Goal: Task Accomplishment & Management: Complete application form

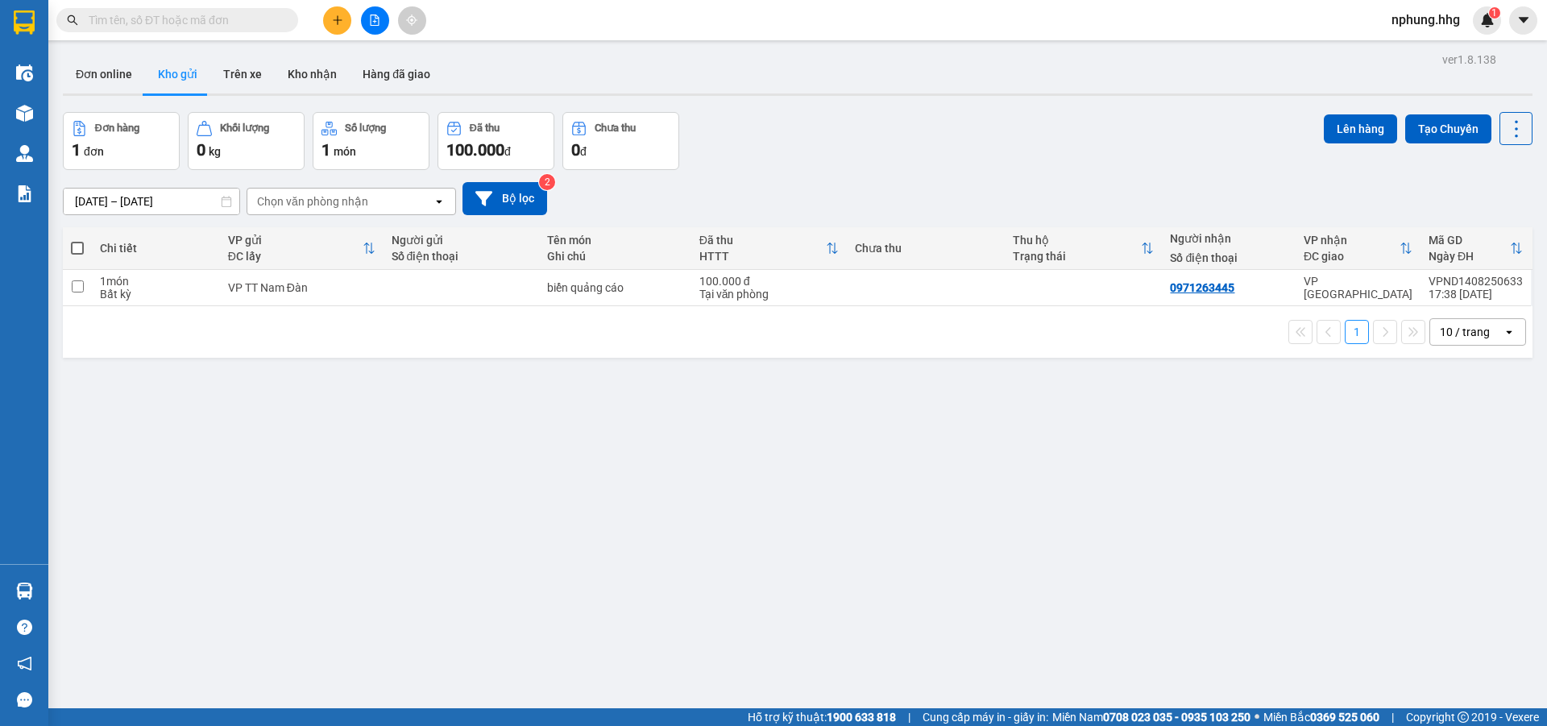
click at [338, 18] on icon "plus" at bounding box center [337, 19] width 1 height 9
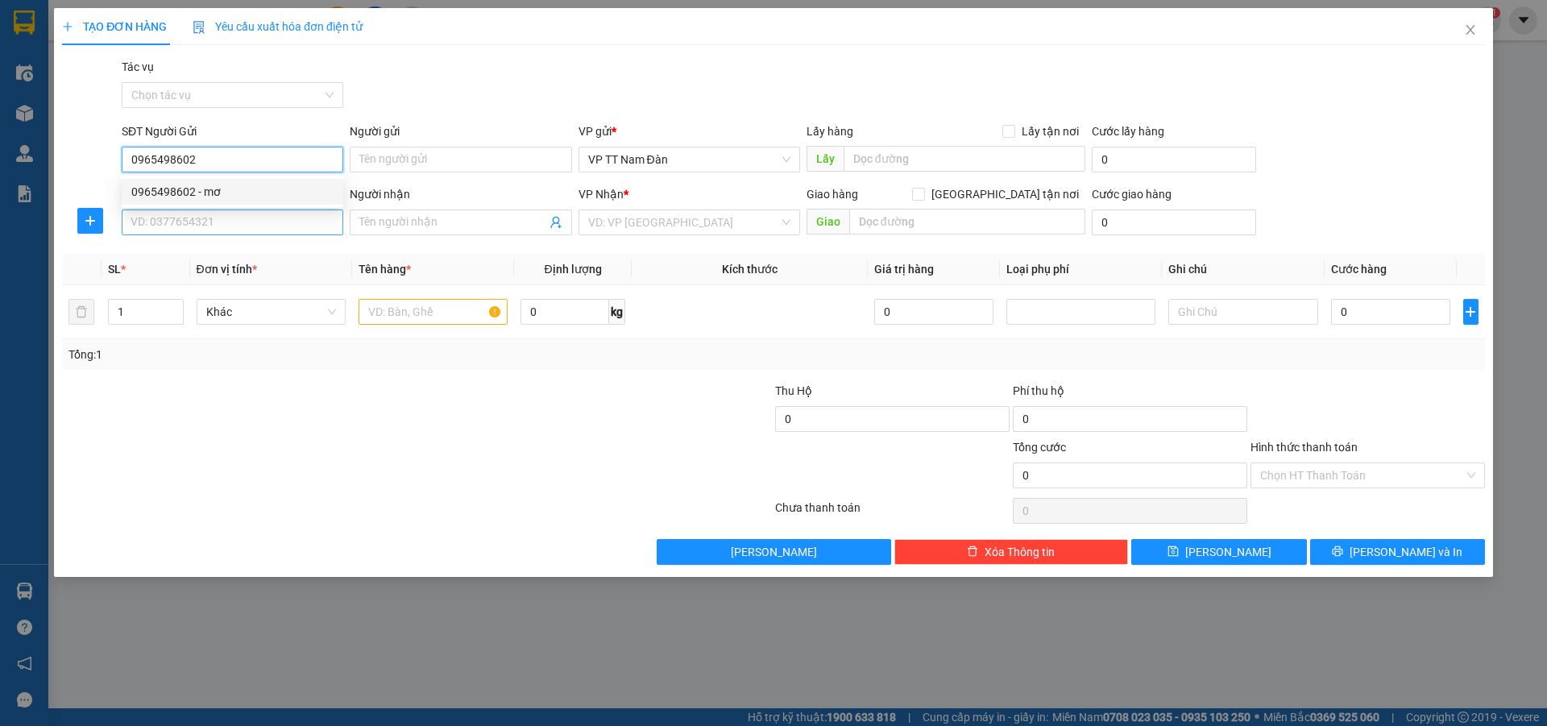
type input "0965498602"
click at [226, 222] on input "SĐT Người Nhận" at bounding box center [233, 222] width 222 height 26
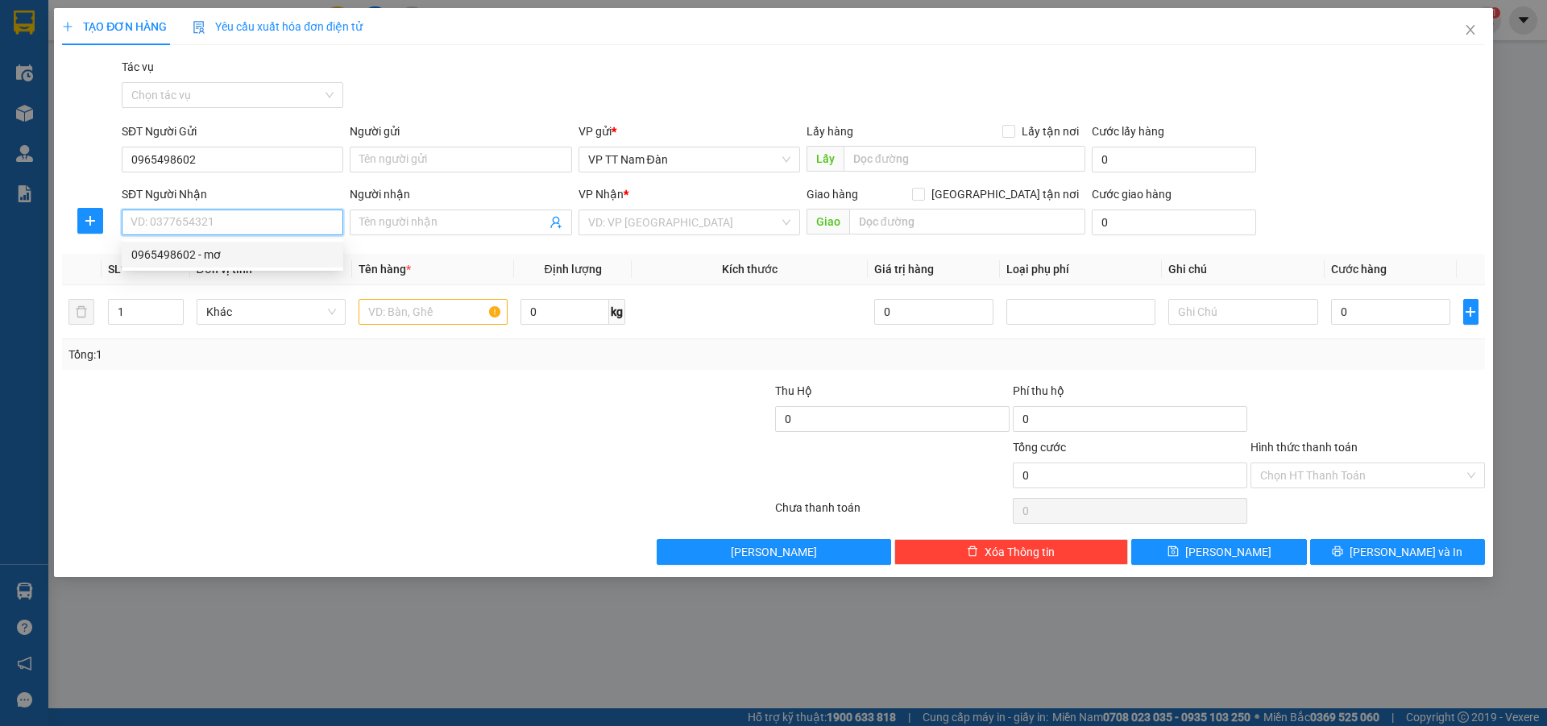
click at [201, 253] on div "0965498602 - mơ" at bounding box center [232, 255] width 202 height 18
type input "0965498602"
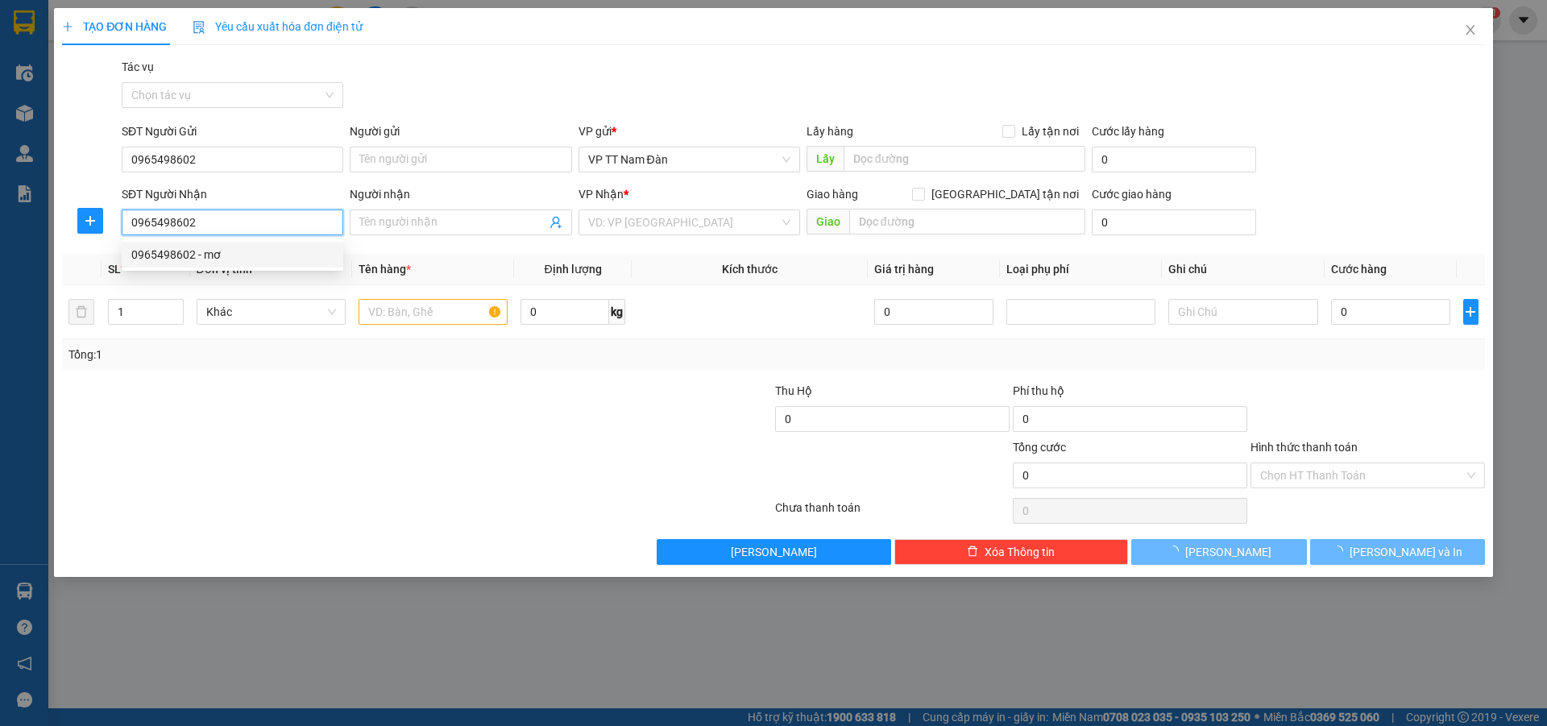
type input "mơ"
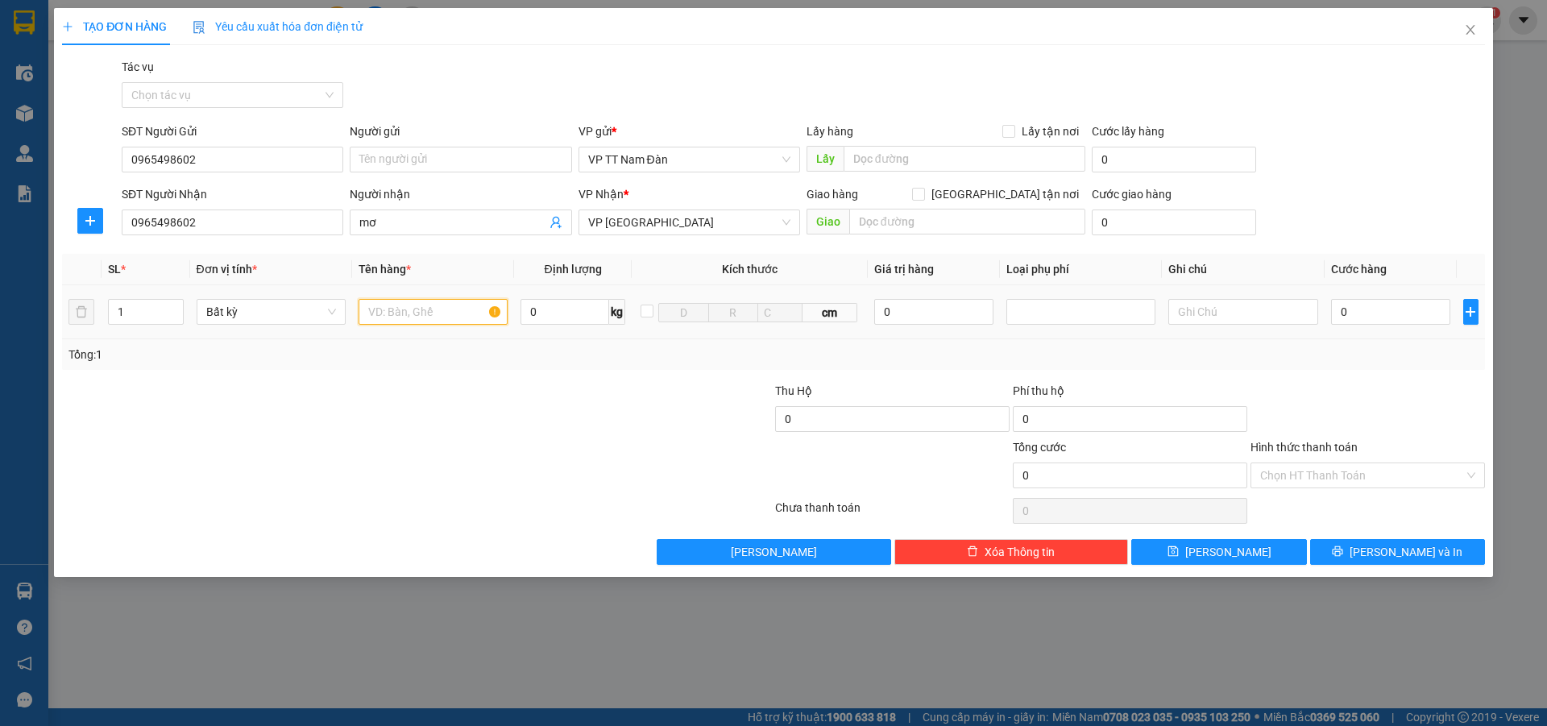
click at [439, 309] on input "text" at bounding box center [432, 312] width 149 height 26
type input "bao đen"
click at [1366, 312] on input "0" at bounding box center [1391, 312] width 120 height 26
type input "1"
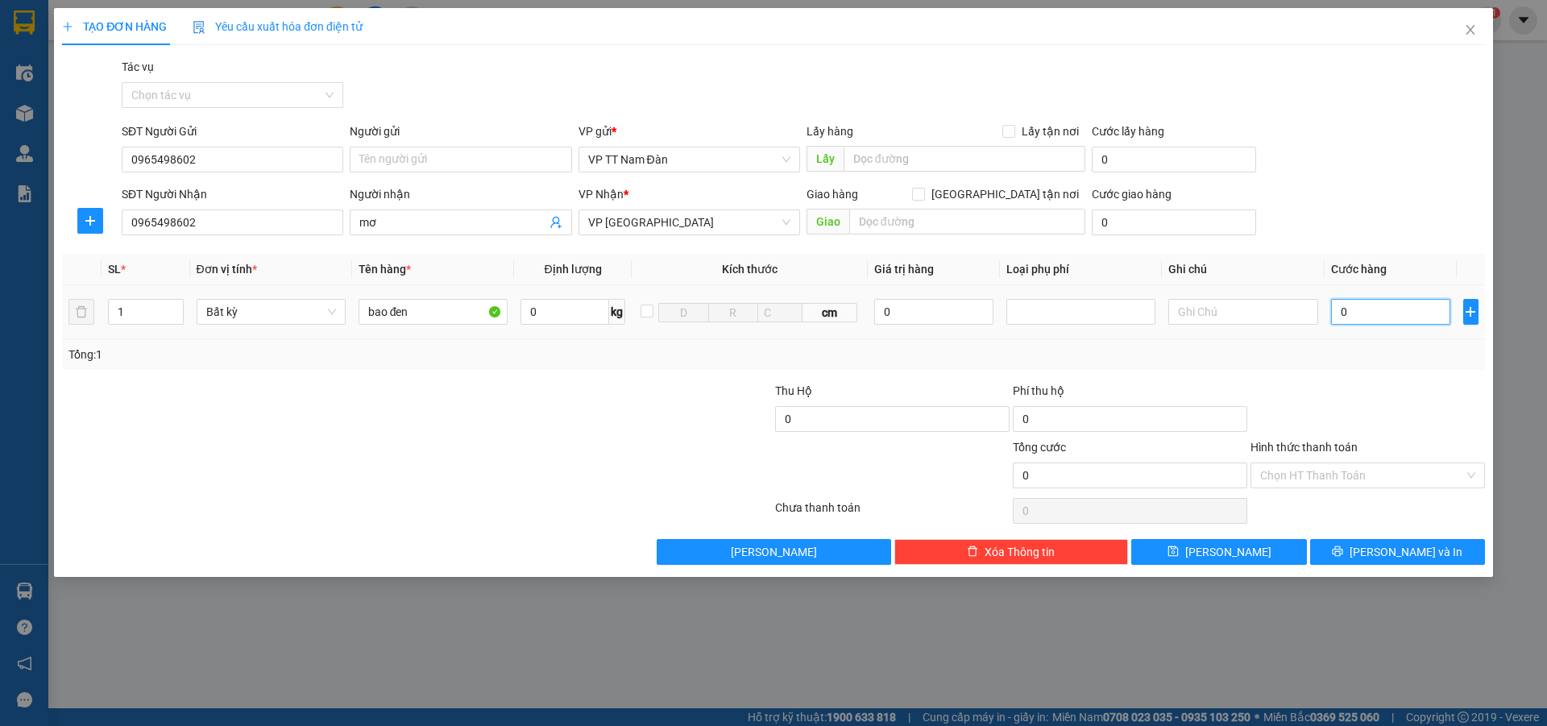
type input "1"
type input "12"
type input "120"
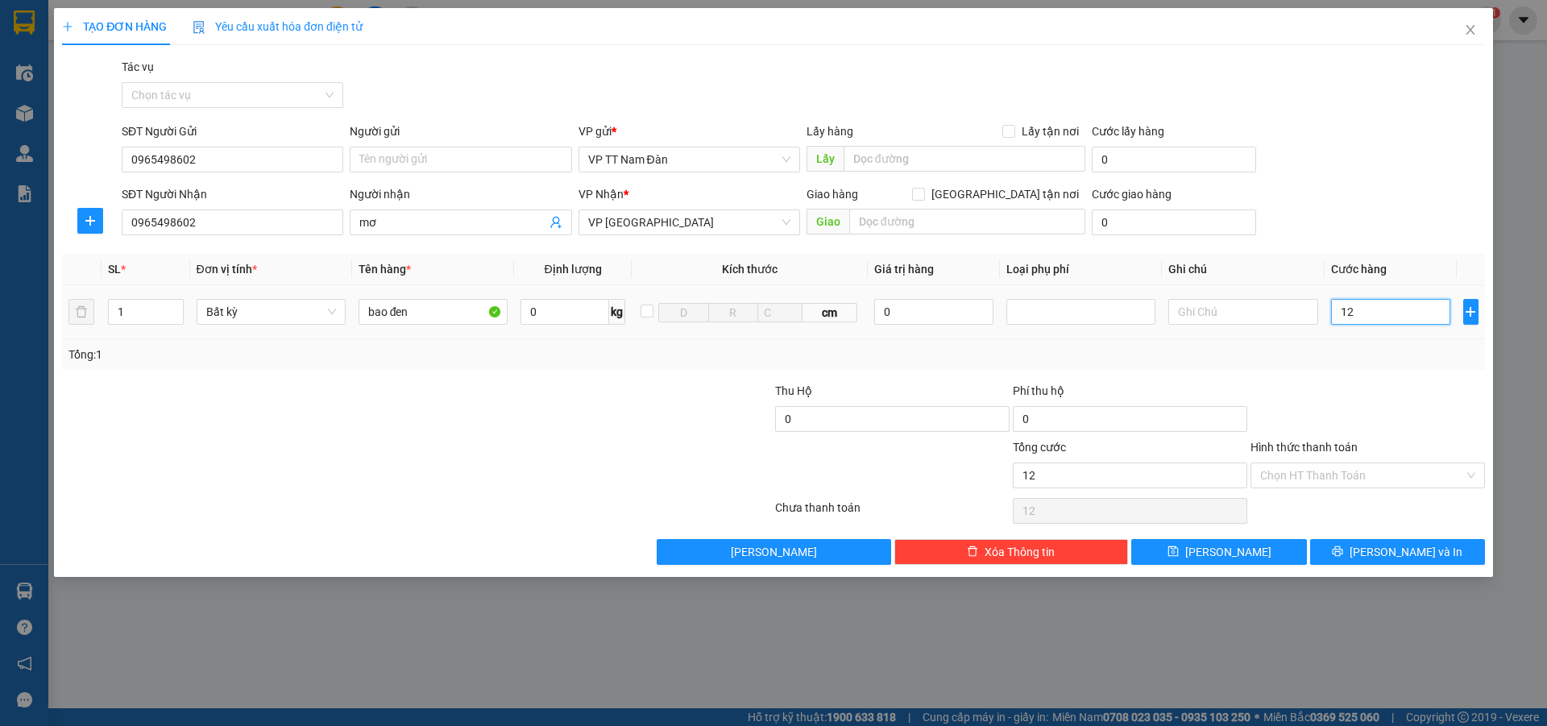
type input "120"
type input "120.000"
click at [1347, 471] on input "Hình thức thanh toán" at bounding box center [1362, 475] width 204 height 24
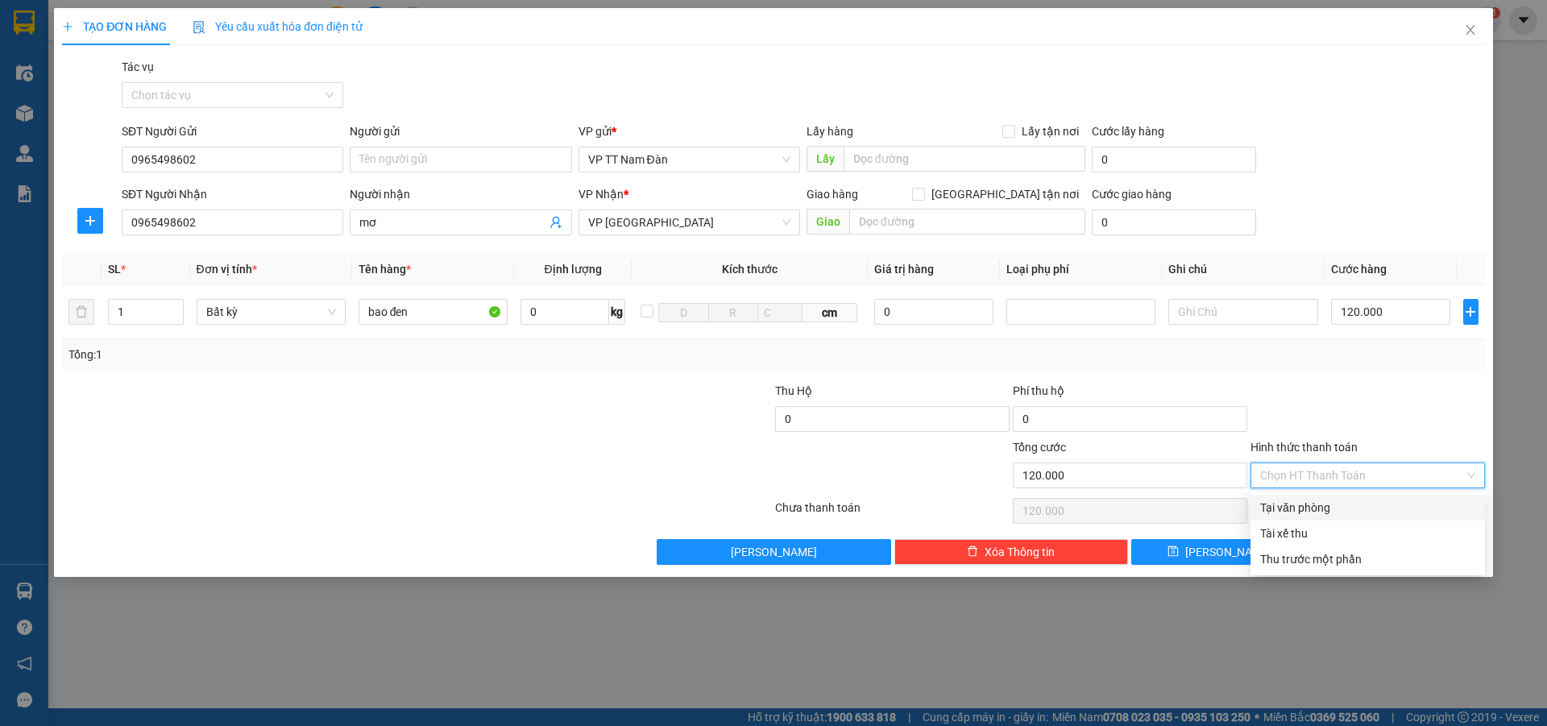
click at [1315, 509] on div "Tại văn phòng" at bounding box center [1367, 508] width 215 height 18
type input "0"
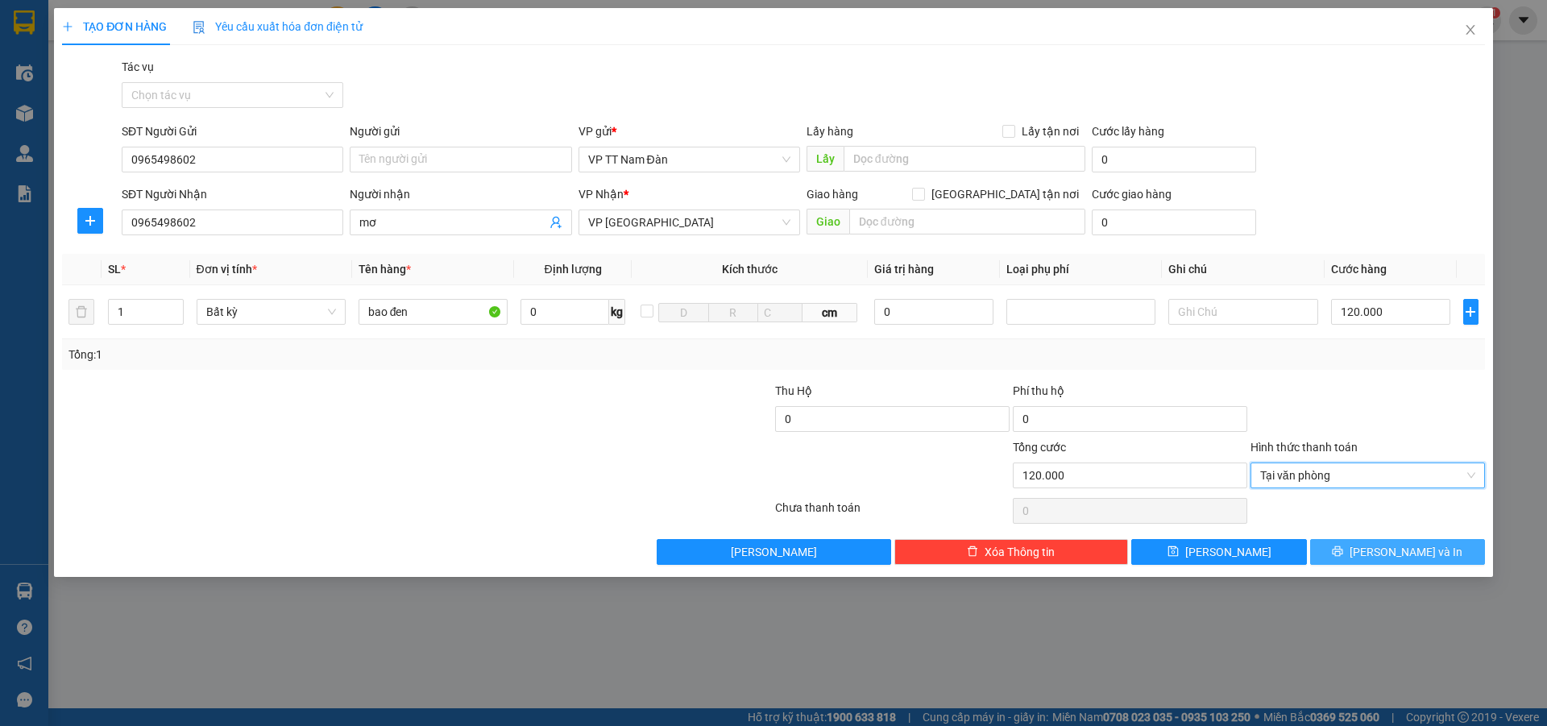
click at [1406, 552] on span "[PERSON_NAME] và In" at bounding box center [1405, 552] width 113 height 18
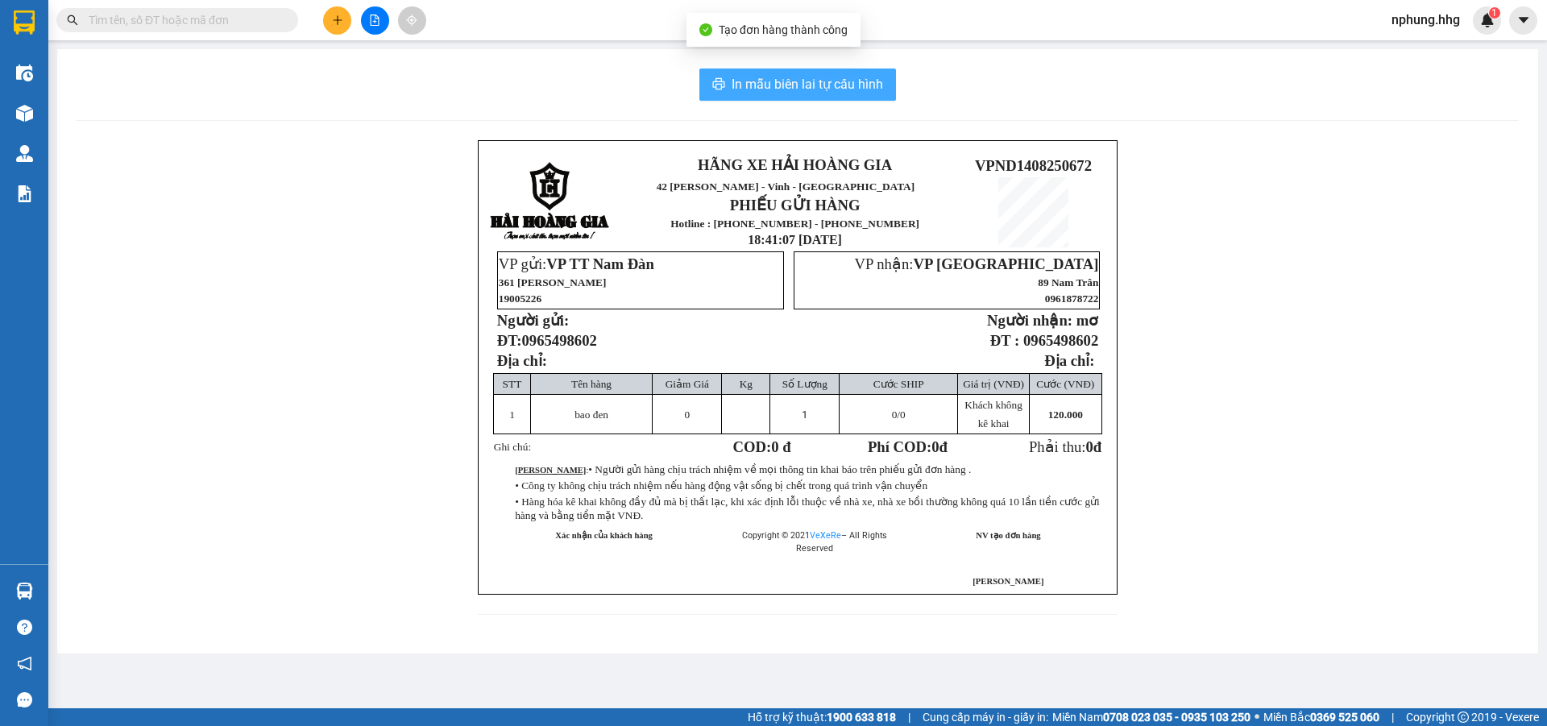
click at [773, 81] on span "In mẫu biên lai tự cấu hình" at bounding box center [806, 84] width 151 height 20
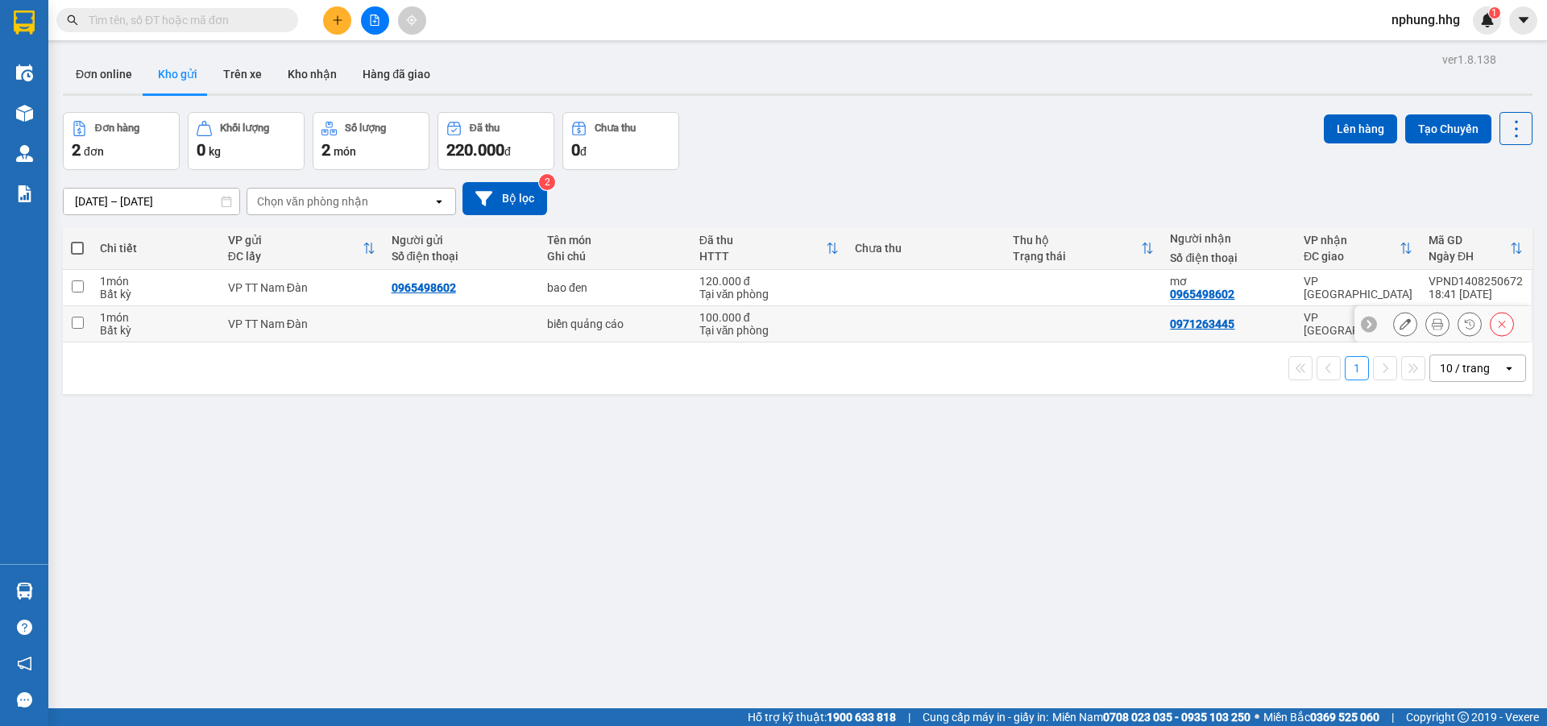
click at [1400, 318] on button at bounding box center [1405, 324] width 23 height 28
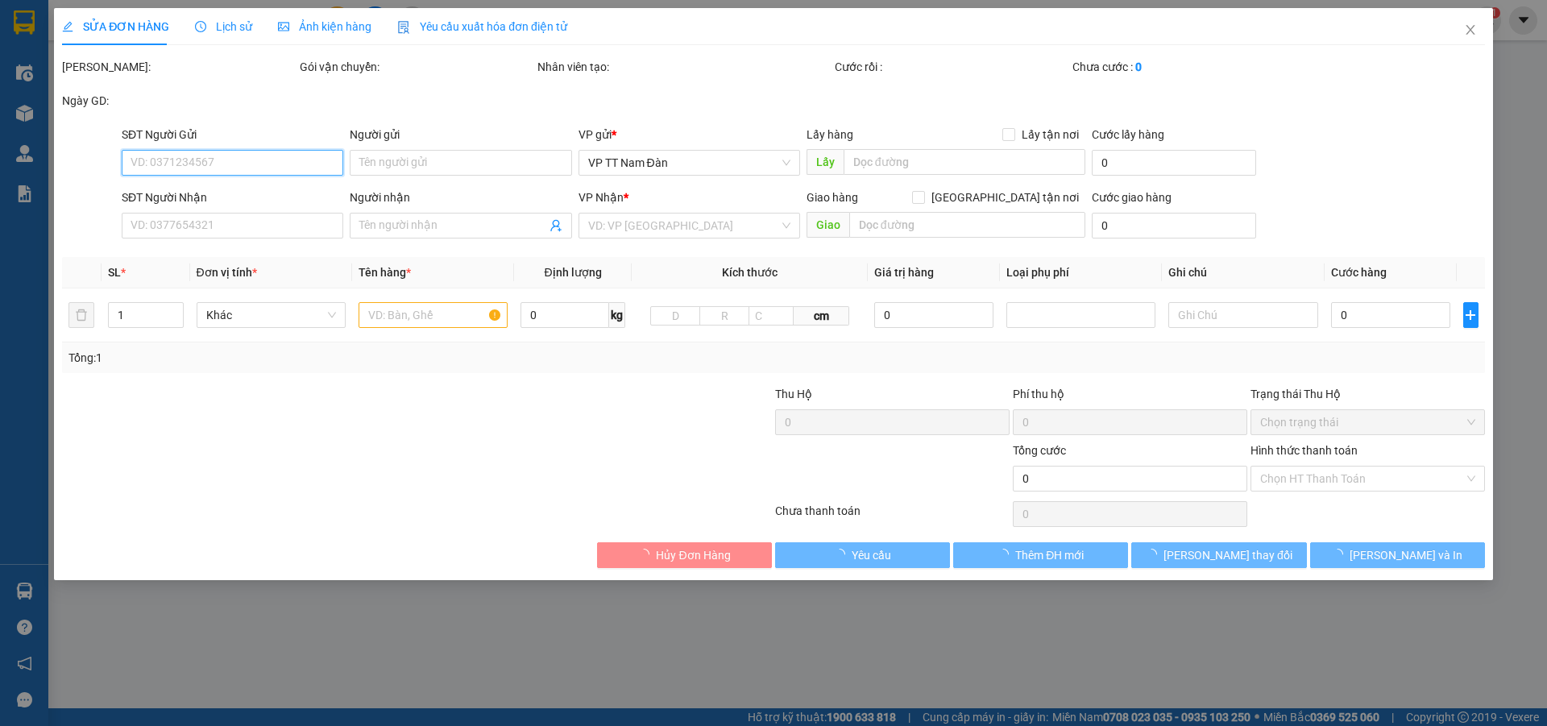
type input "0971263445"
type input "100.000"
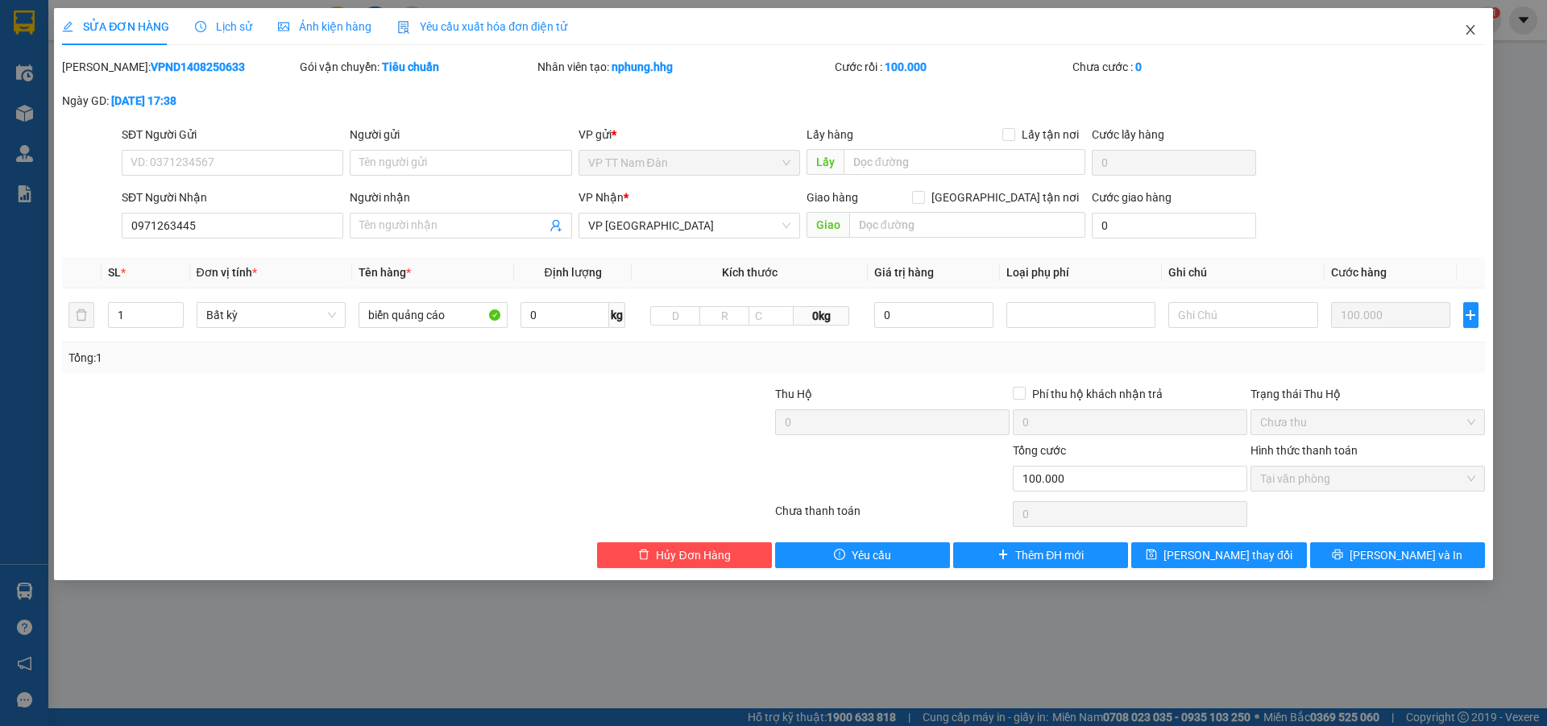
click at [1466, 31] on icon "close" at bounding box center [1470, 29] width 13 height 13
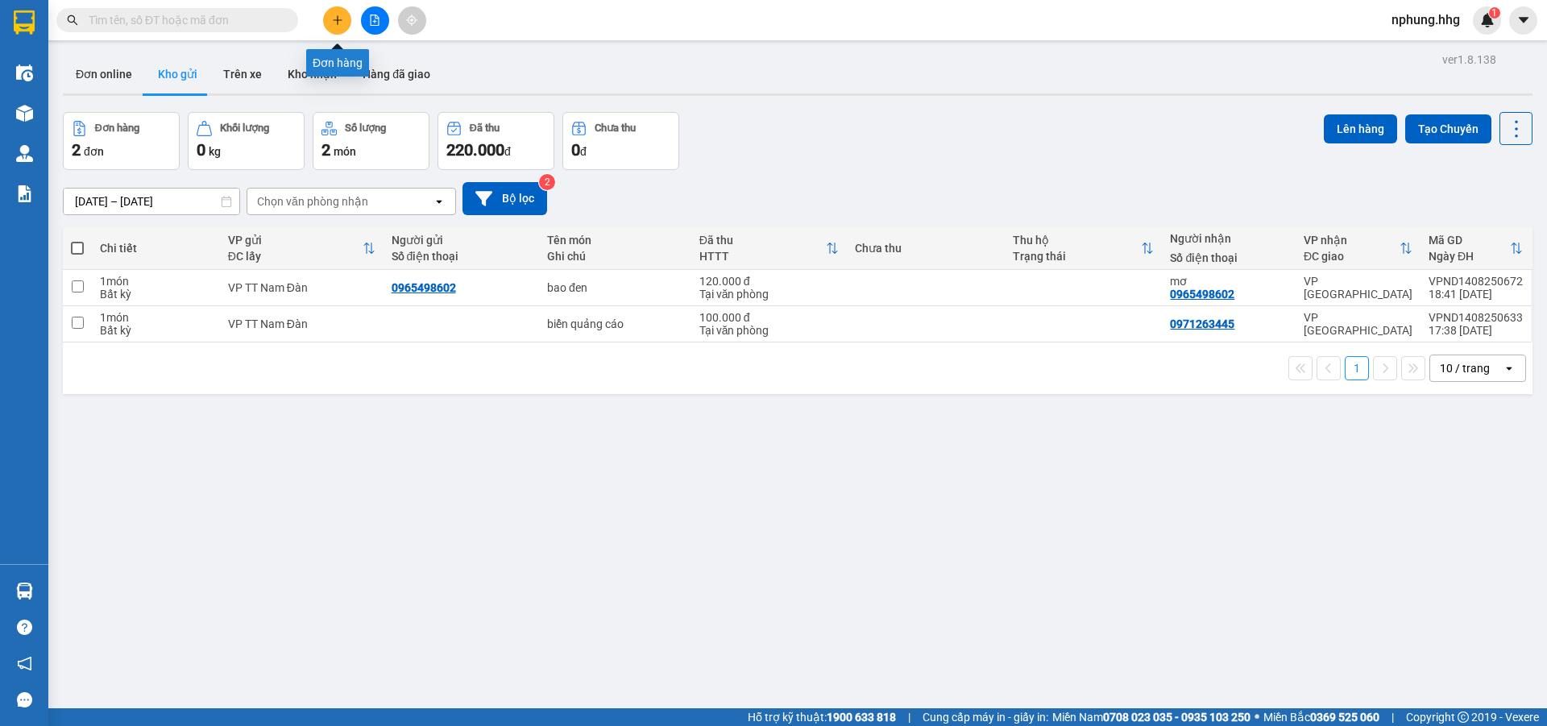
click at [335, 27] on button at bounding box center [337, 20] width 28 height 28
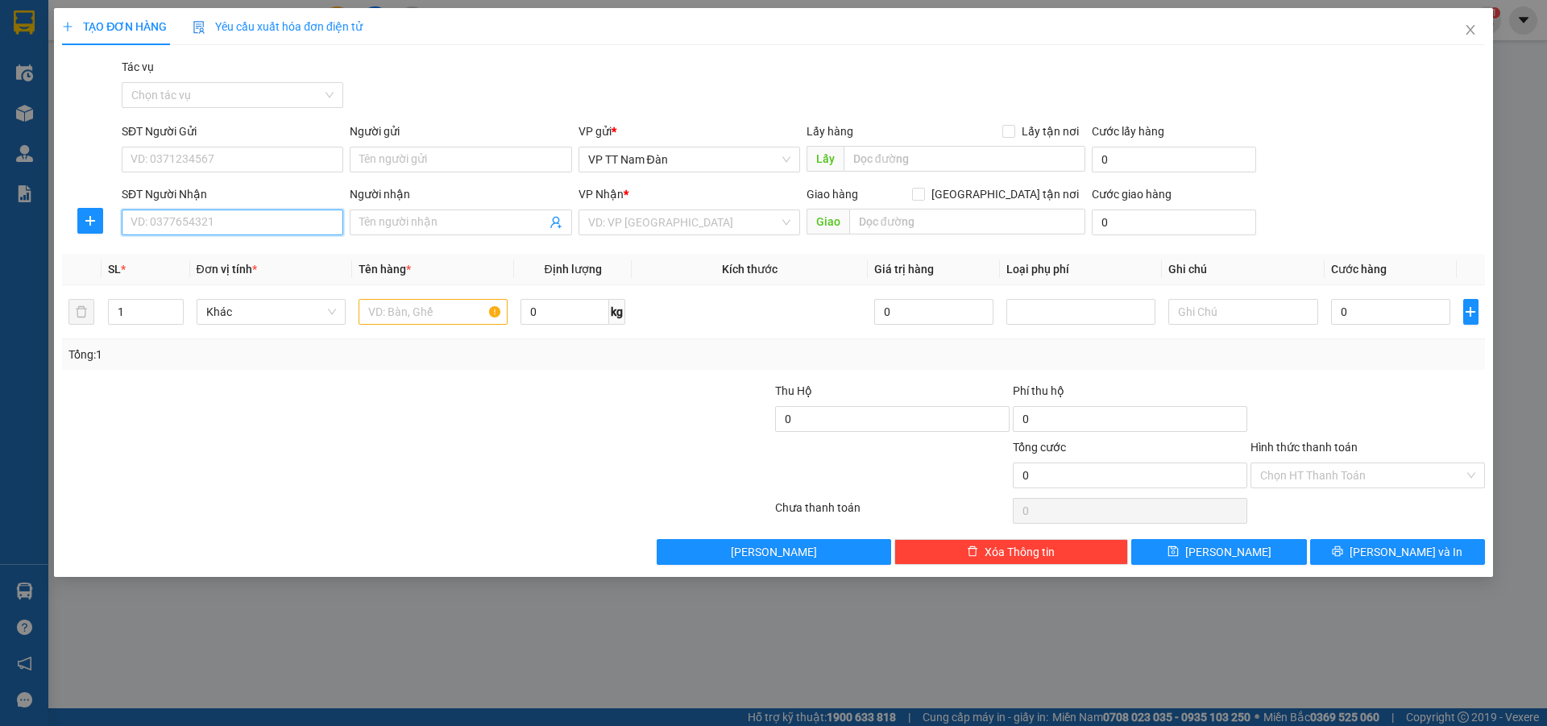
click at [231, 217] on input "SĐT Người Nhận" at bounding box center [233, 222] width 222 height 26
type input "0944542222"
click at [685, 228] on input "search" at bounding box center [683, 222] width 191 height 24
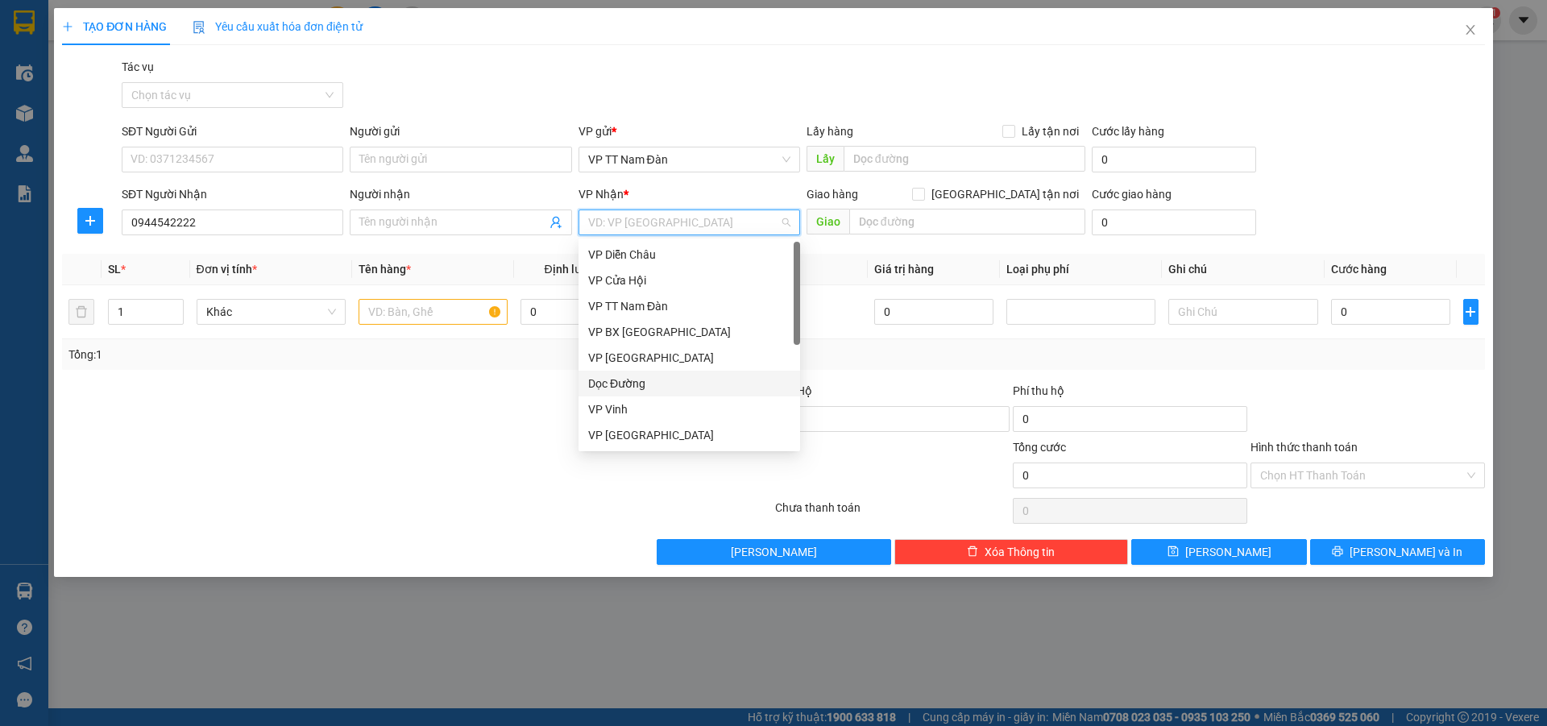
click at [622, 385] on div "Dọc Đường" at bounding box center [689, 384] width 202 height 18
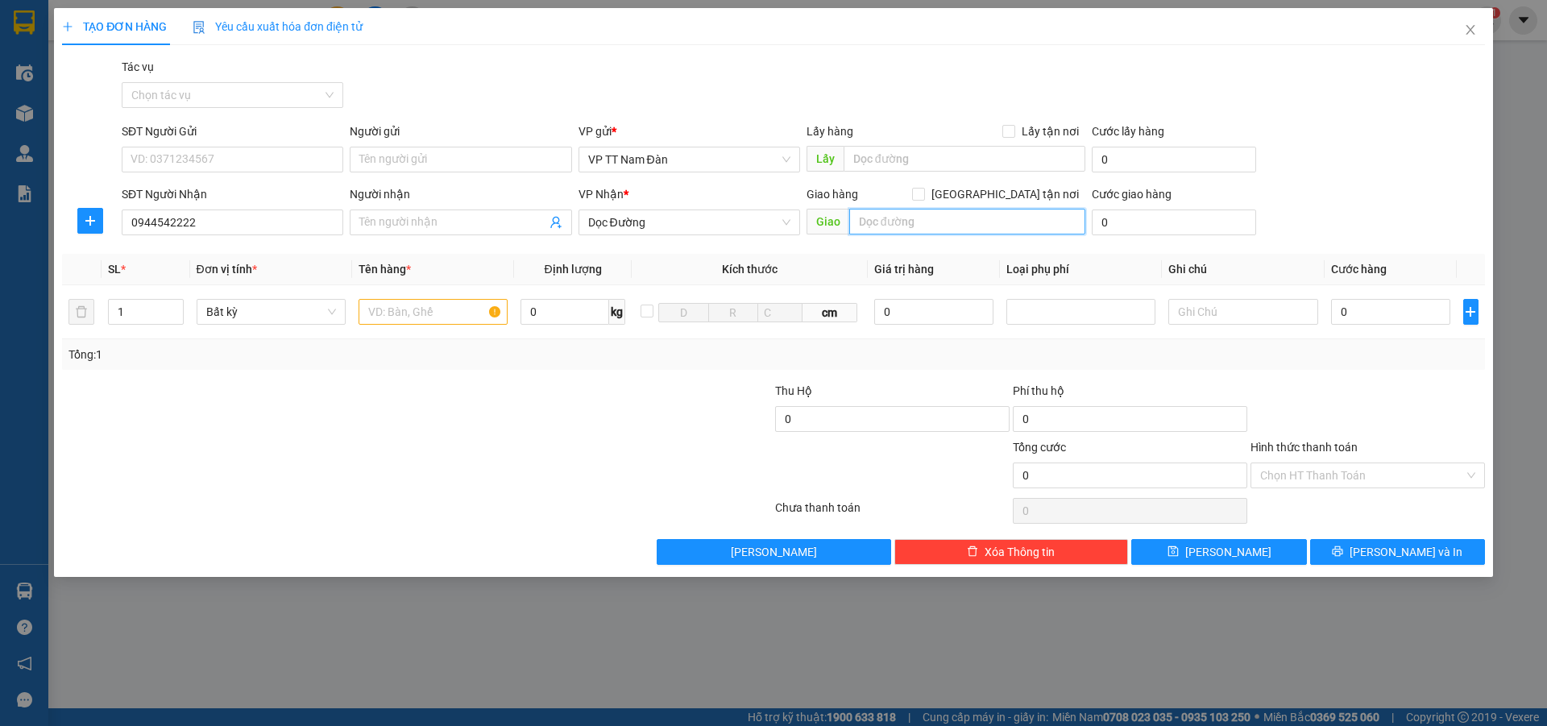
click at [930, 217] on input "text" at bounding box center [967, 222] width 236 height 26
type input "tòa nhà [GEOGRAPHIC_DATA]-nam ô-[GEOGRAPHIC_DATA]"
click at [449, 303] on input "text" at bounding box center [432, 312] width 149 height 26
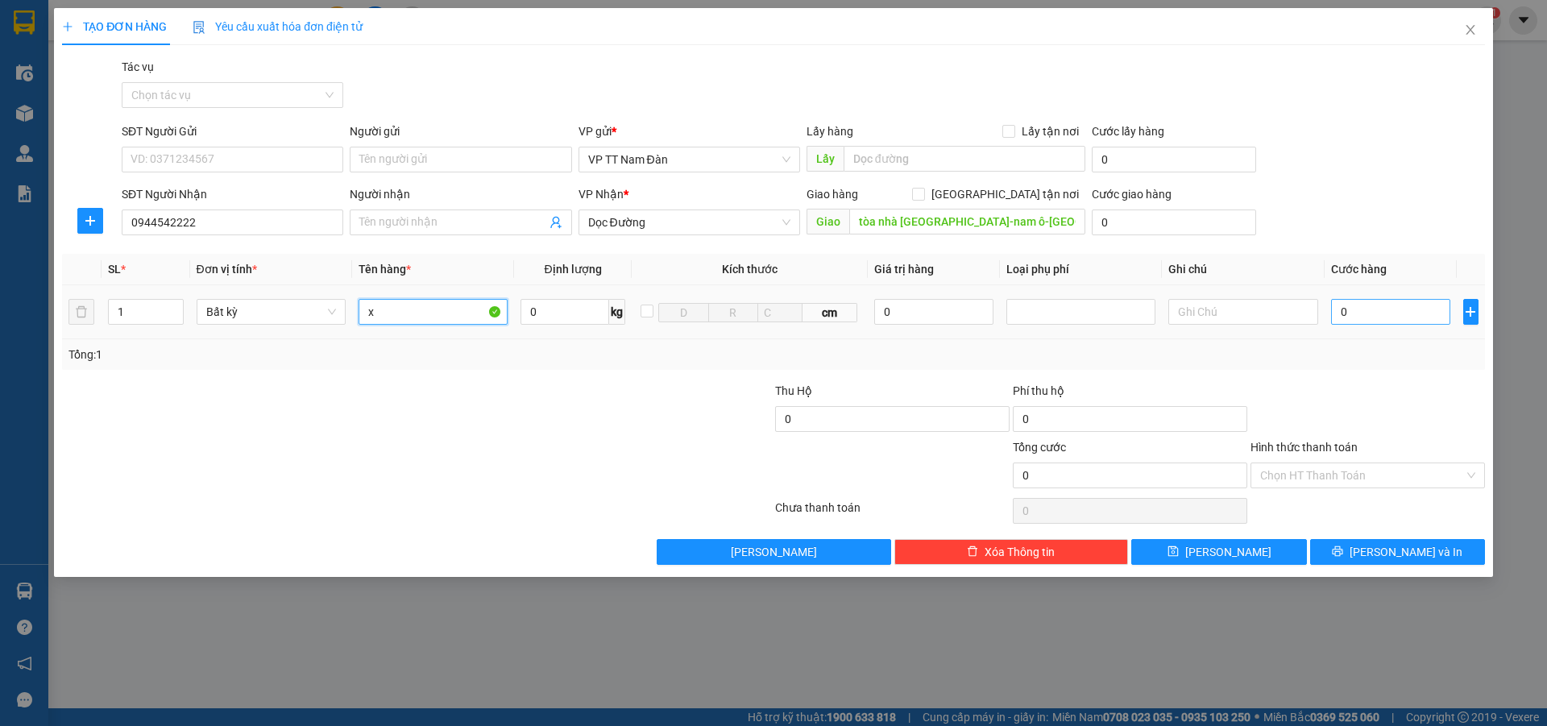
type input "x"
click at [1354, 310] on input "0" at bounding box center [1391, 312] width 120 height 26
type input "1"
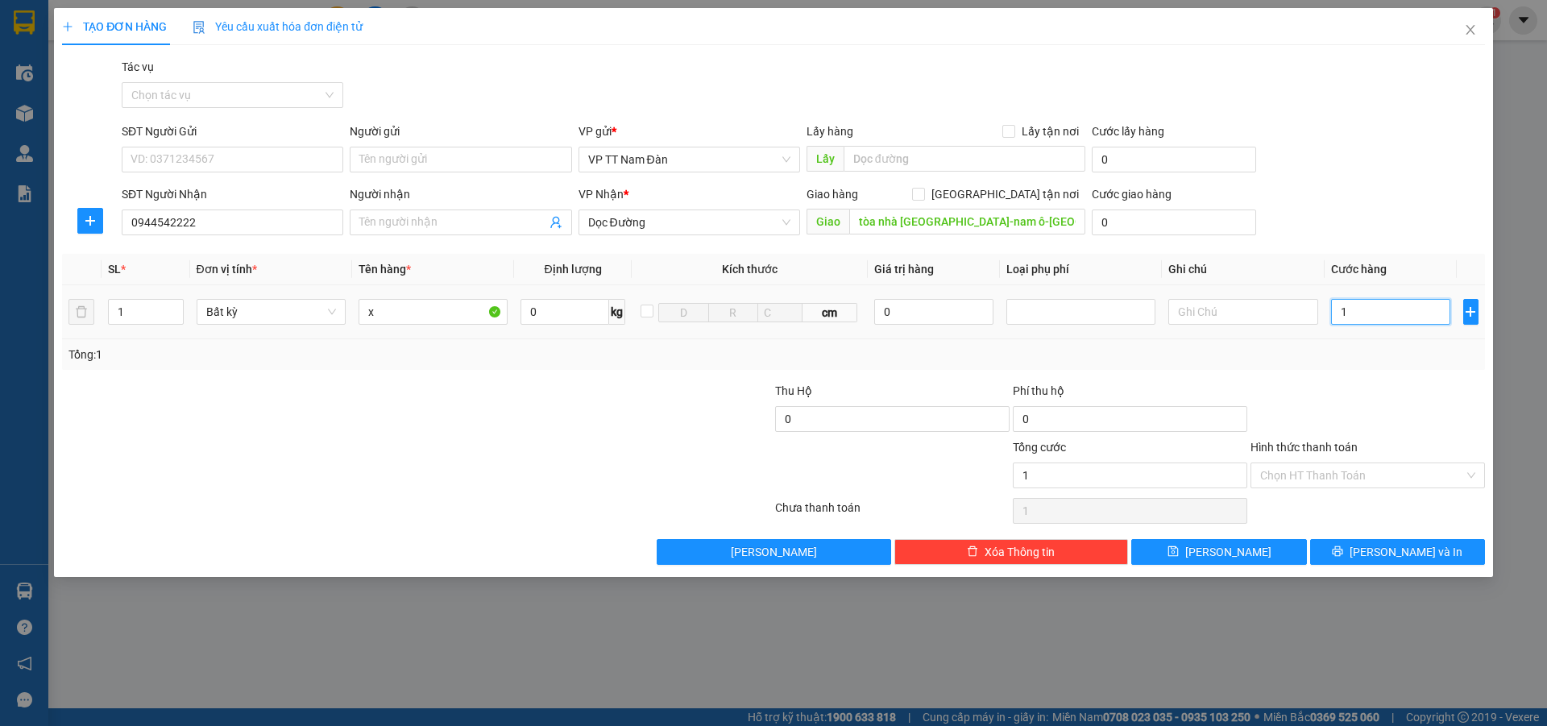
type input "12"
type input "120"
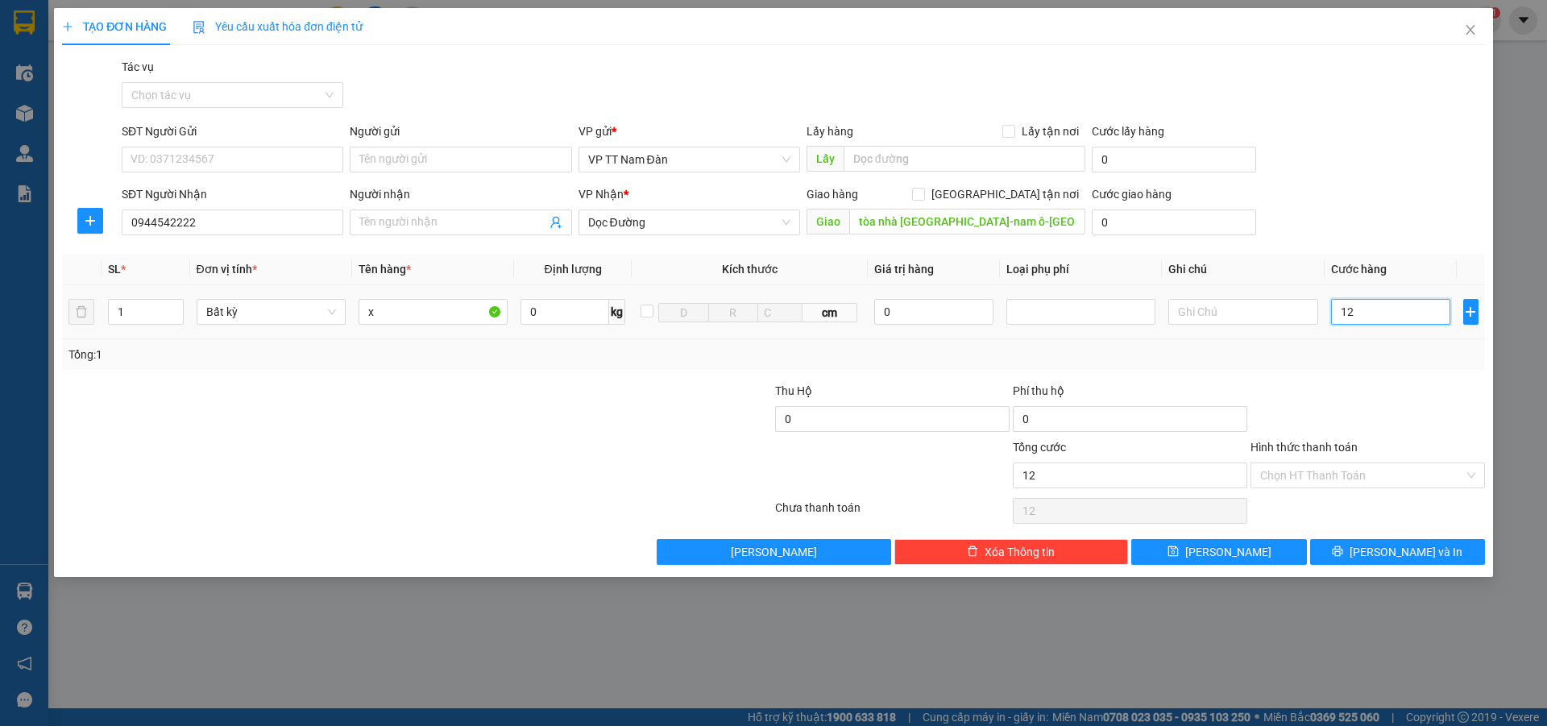
type input "120"
click at [1328, 476] on input "Hình thức thanh toán" at bounding box center [1362, 475] width 204 height 24
type input "120.000"
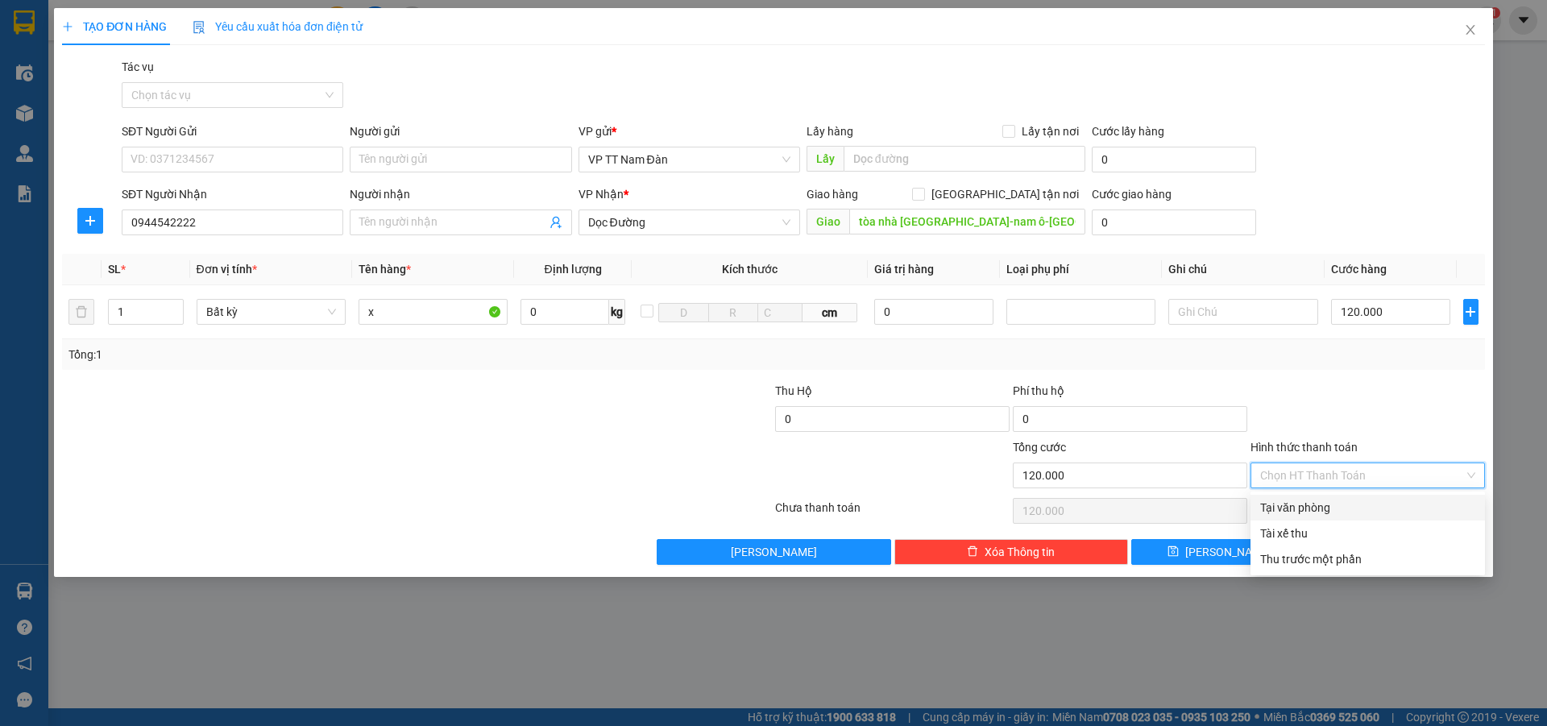
click at [1298, 506] on div "Tại văn phòng" at bounding box center [1367, 508] width 215 height 18
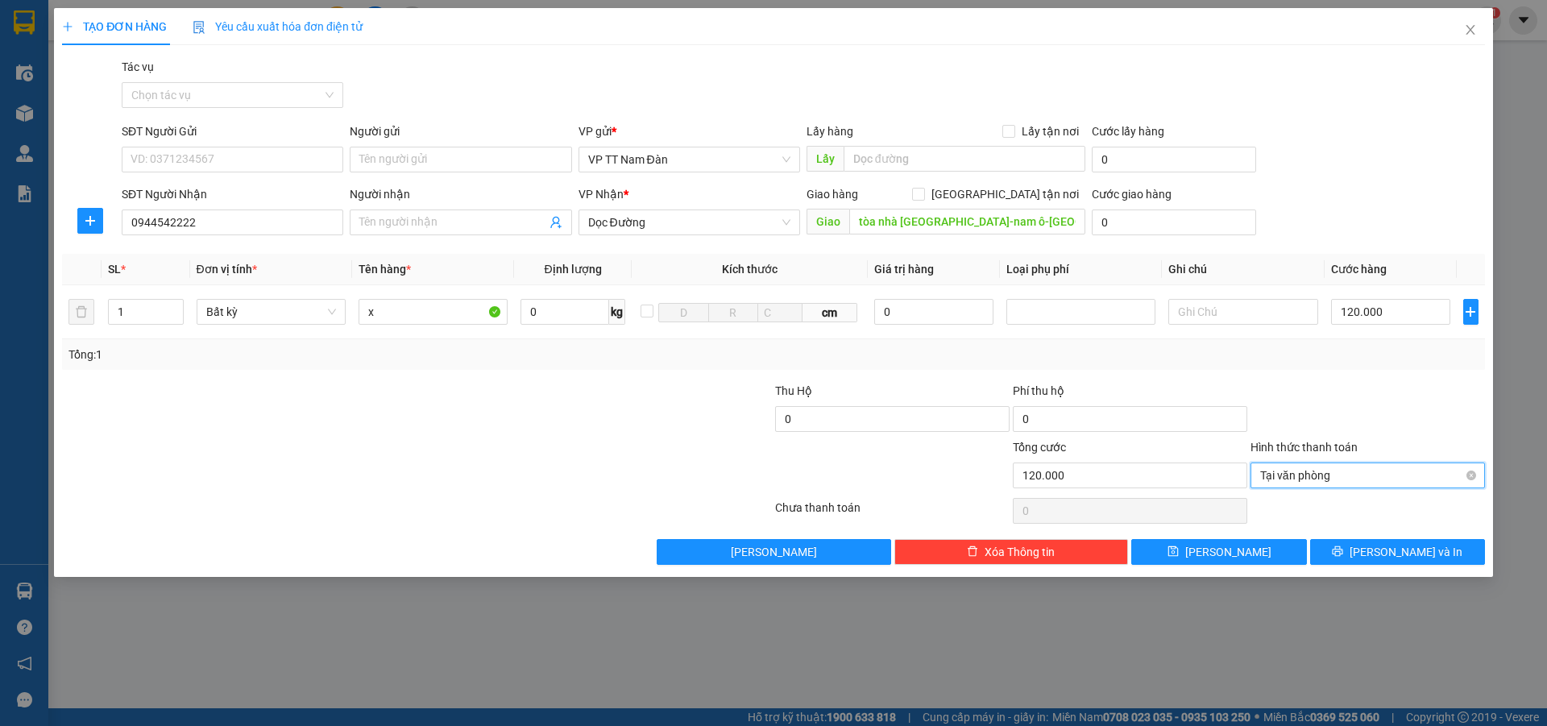
click at [1344, 477] on span "Tại văn phòng" at bounding box center [1367, 475] width 215 height 24
click at [1377, 379] on div "Transit Pickup Surcharge Ids Transit Deliver Surcharge Ids Transit Deliver Surc…" at bounding box center [773, 311] width 1423 height 507
type input "120.000"
click at [1402, 549] on span "[PERSON_NAME] và In" at bounding box center [1405, 552] width 113 height 18
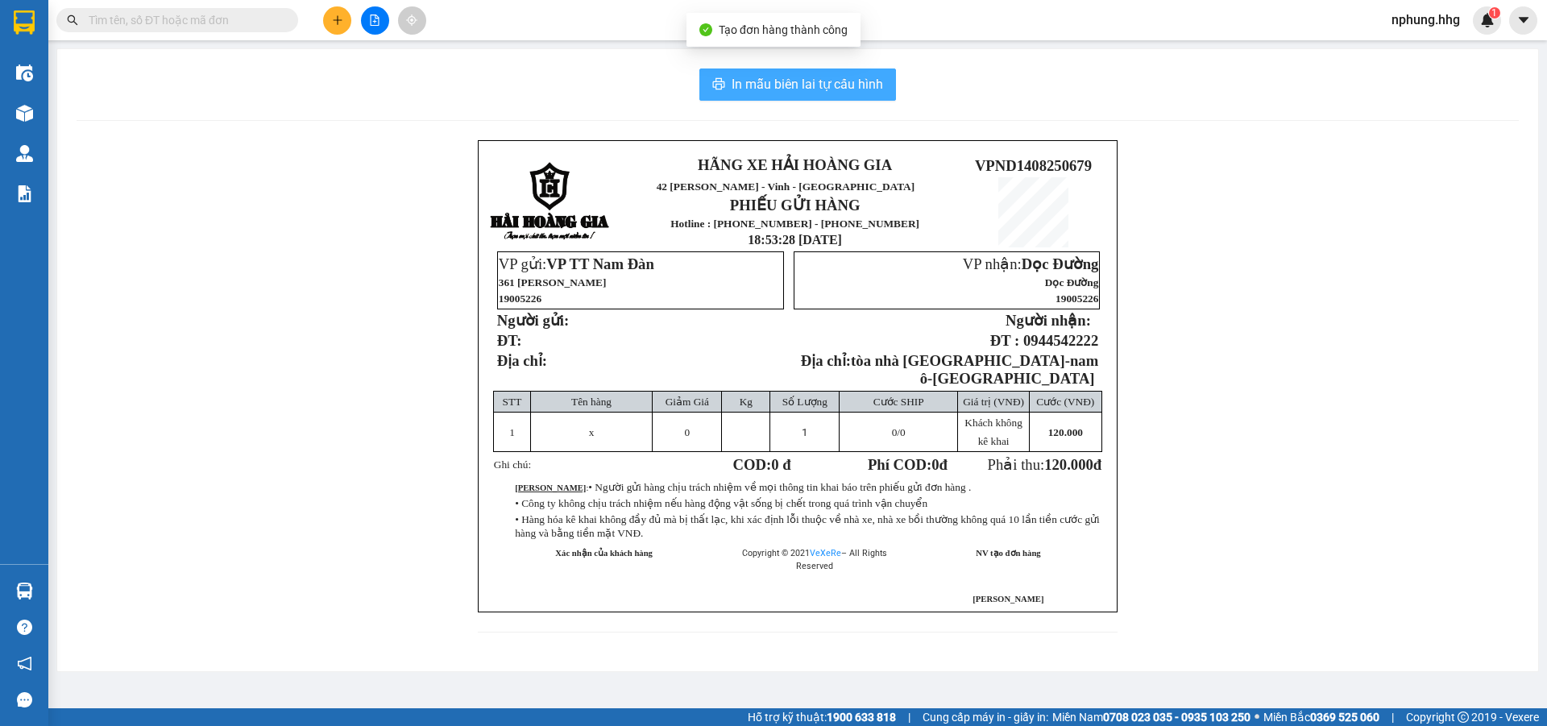
click at [772, 83] on span "In mẫu biên lai tự cấu hình" at bounding box center [806, 84] width 151 height 20
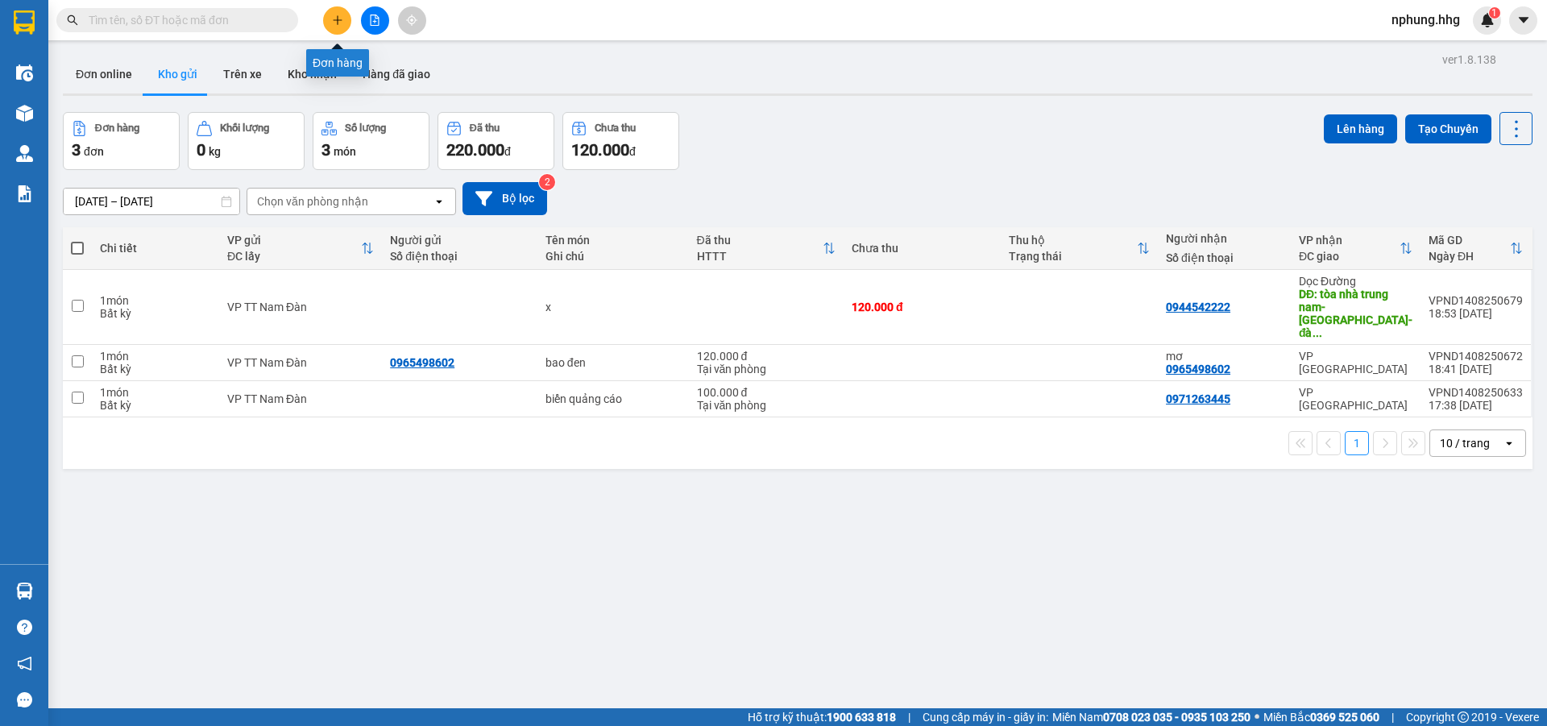
click at [335, 23] on icon "plus" at bounding box center [337, 19] width 11 height 11
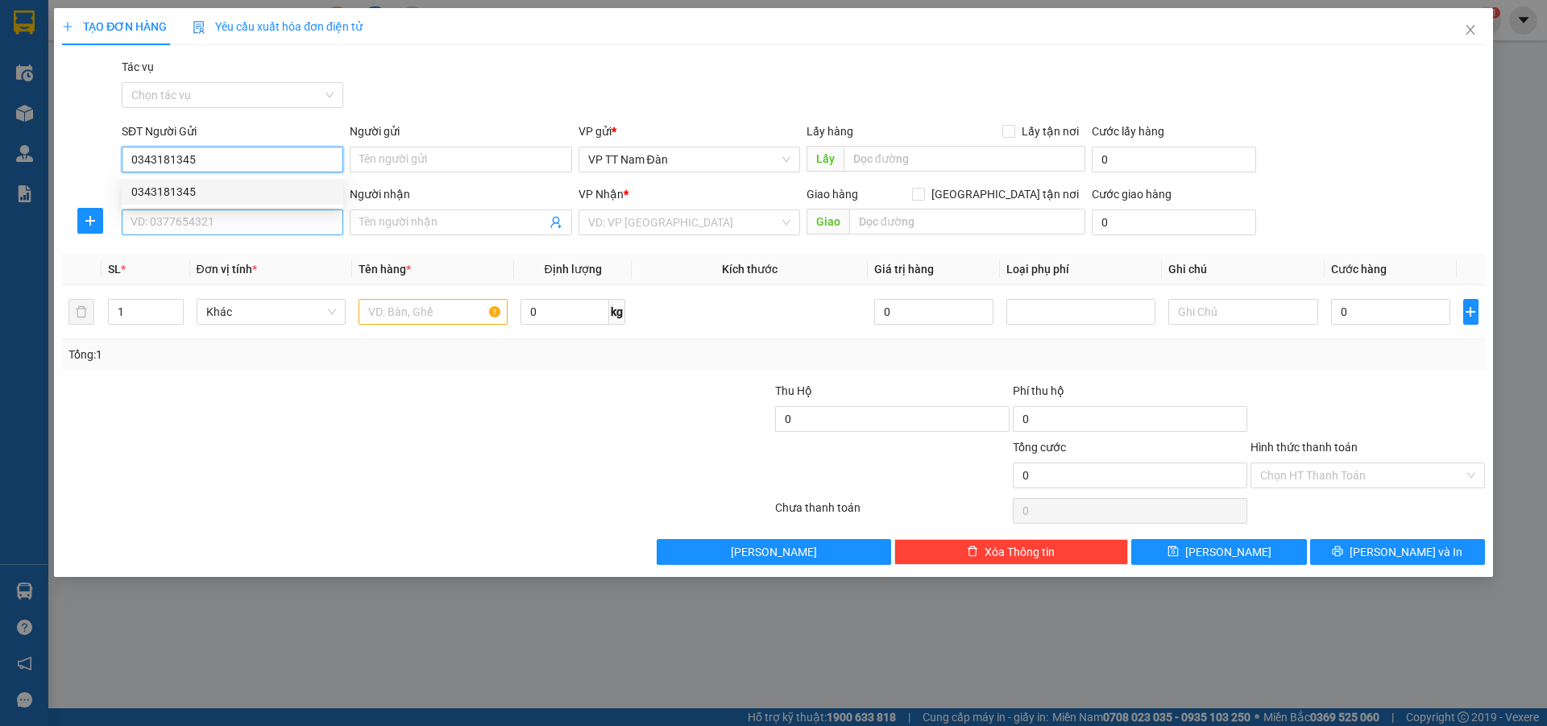
type input "0343181345"
click at [221, 223] on input "SĐT Người Nhận" at bounding box center [233, 222] width 222 height 26
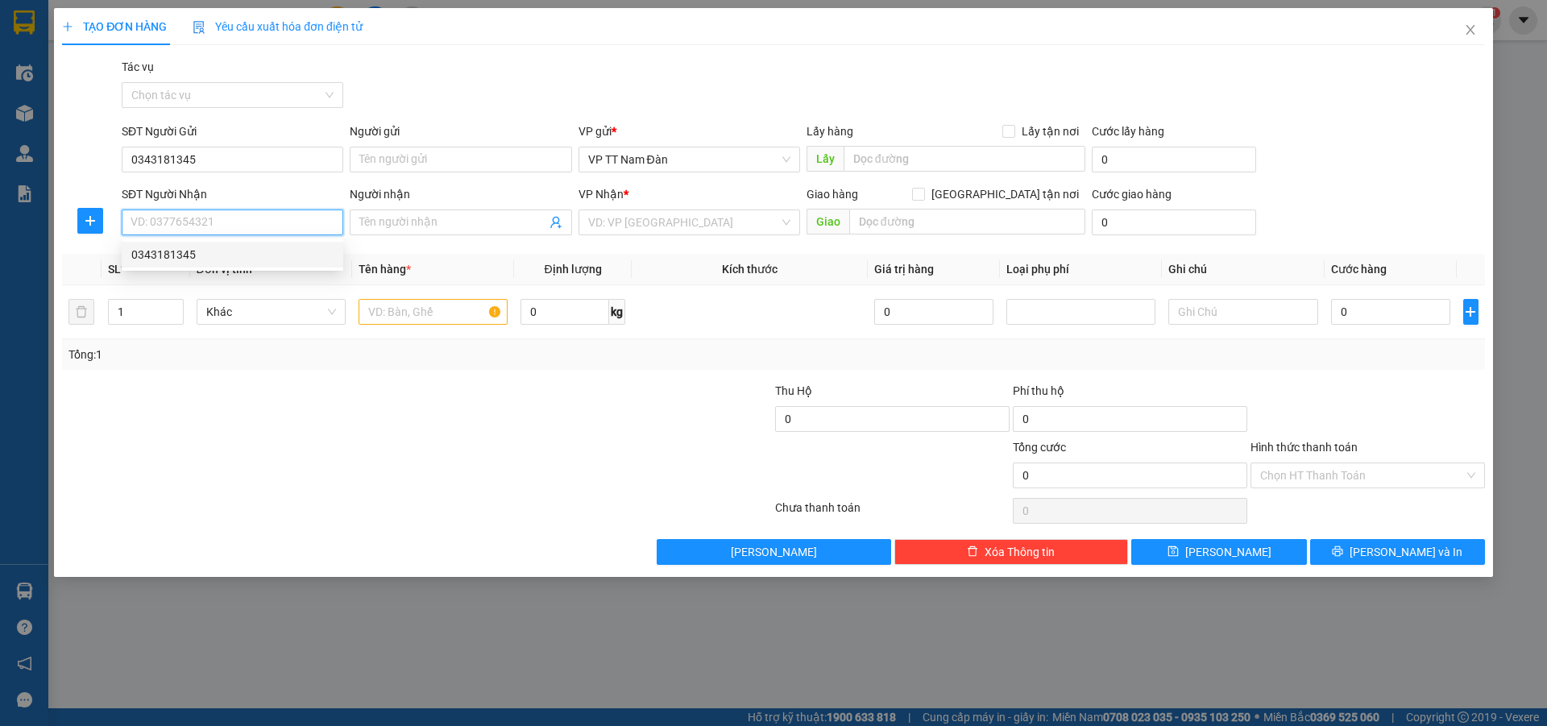
click at [190, 258] on div "0343181345" at bounding box center [232, 255] width 202 height 18
type input "0343181345"
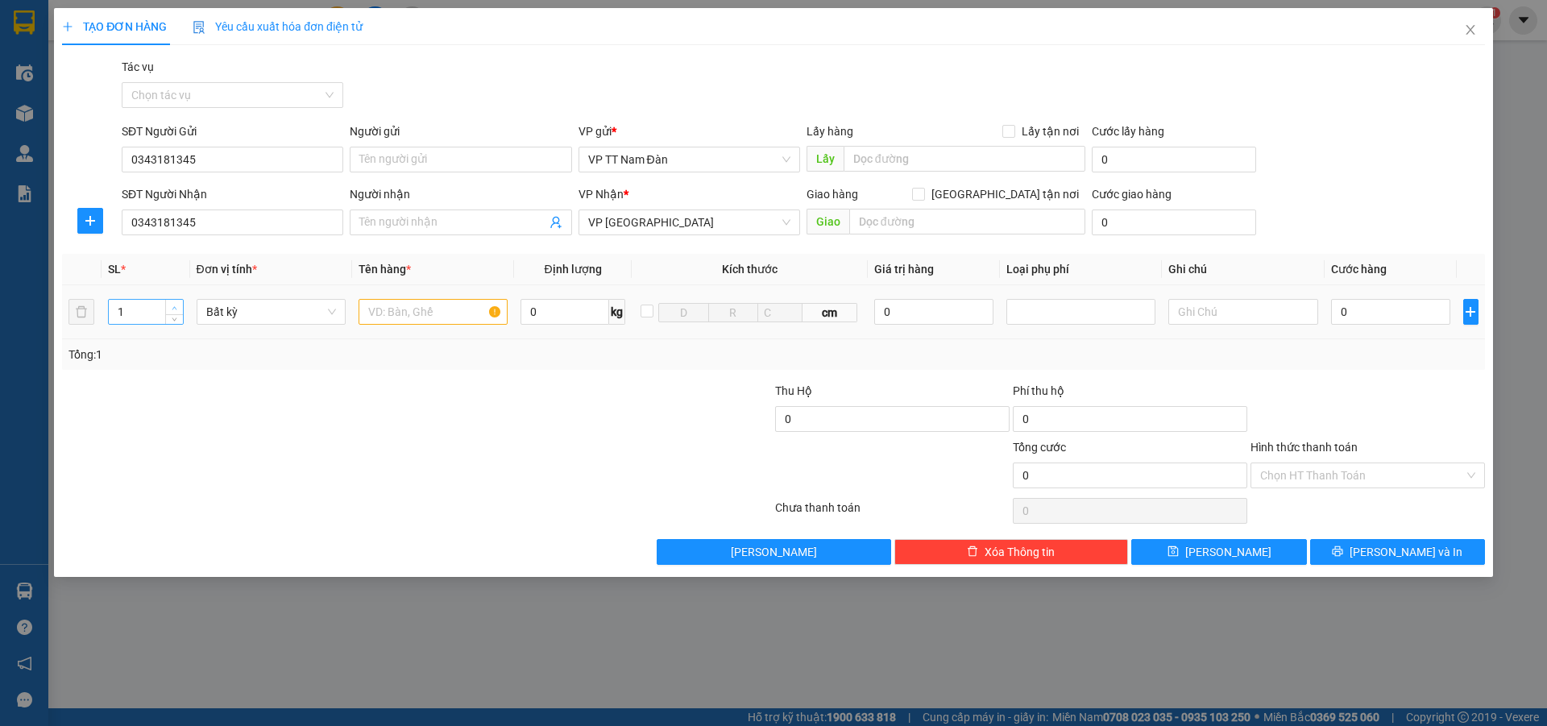
type input "2"
click at [173, 307] on icon "up" at bounding box center [175, 308] width 6 height 6
click at [441, 313] on input "text" at bounding box center [432, 312] width 149 height 26
type input "bao đen"
click at [1363, 309] on input "0" at bounding box center [1391, 312] width 120 height 26
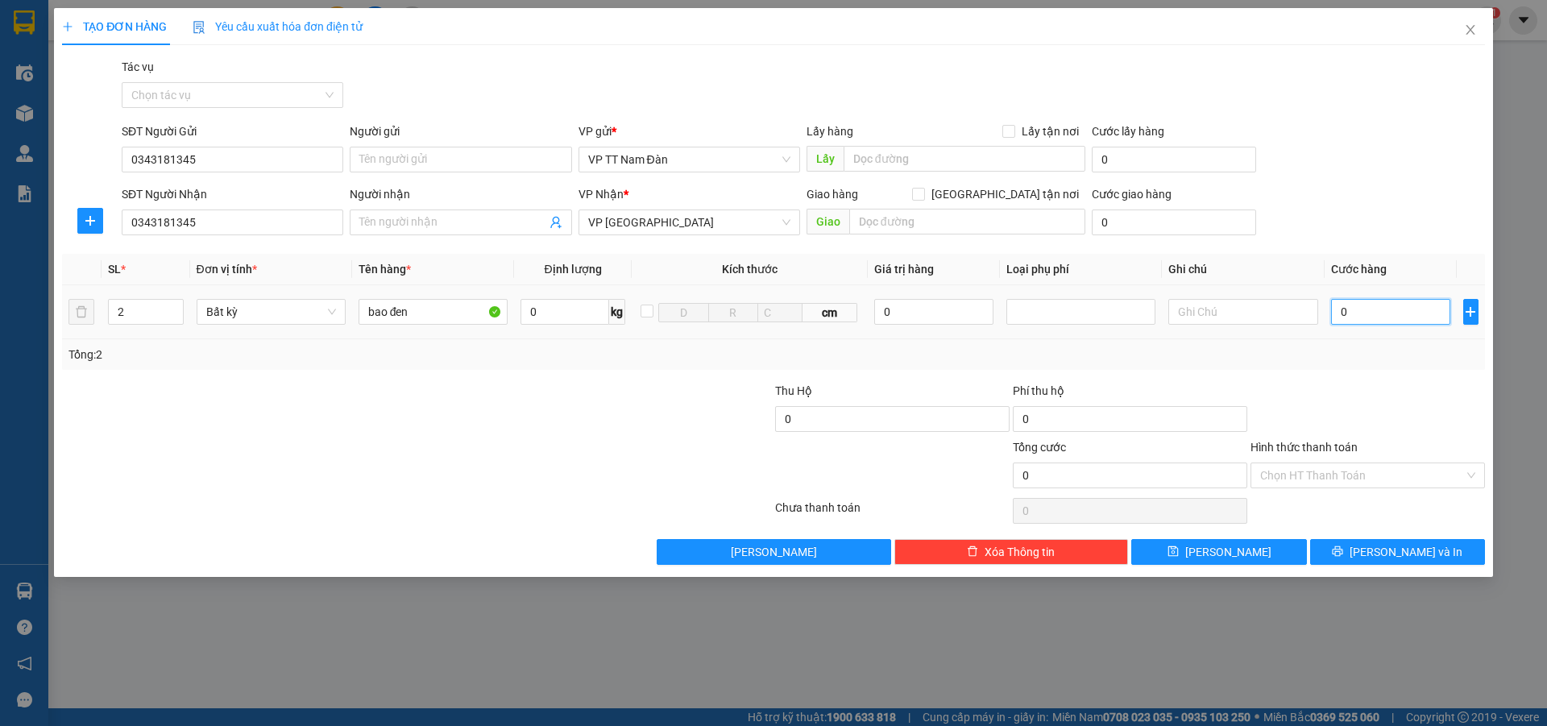
type input "1"
type input "16"
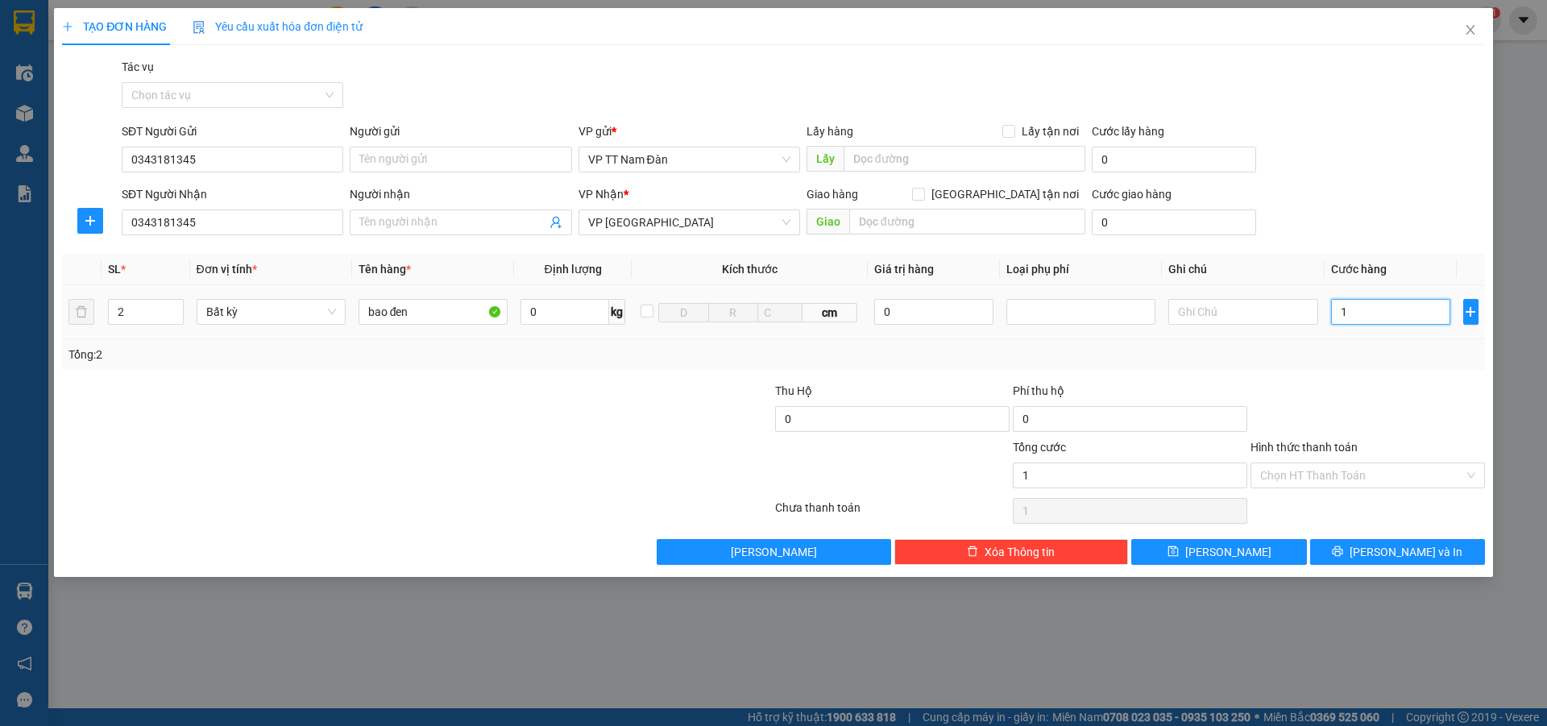
type input "16"
type input "160"
type input "160.000"
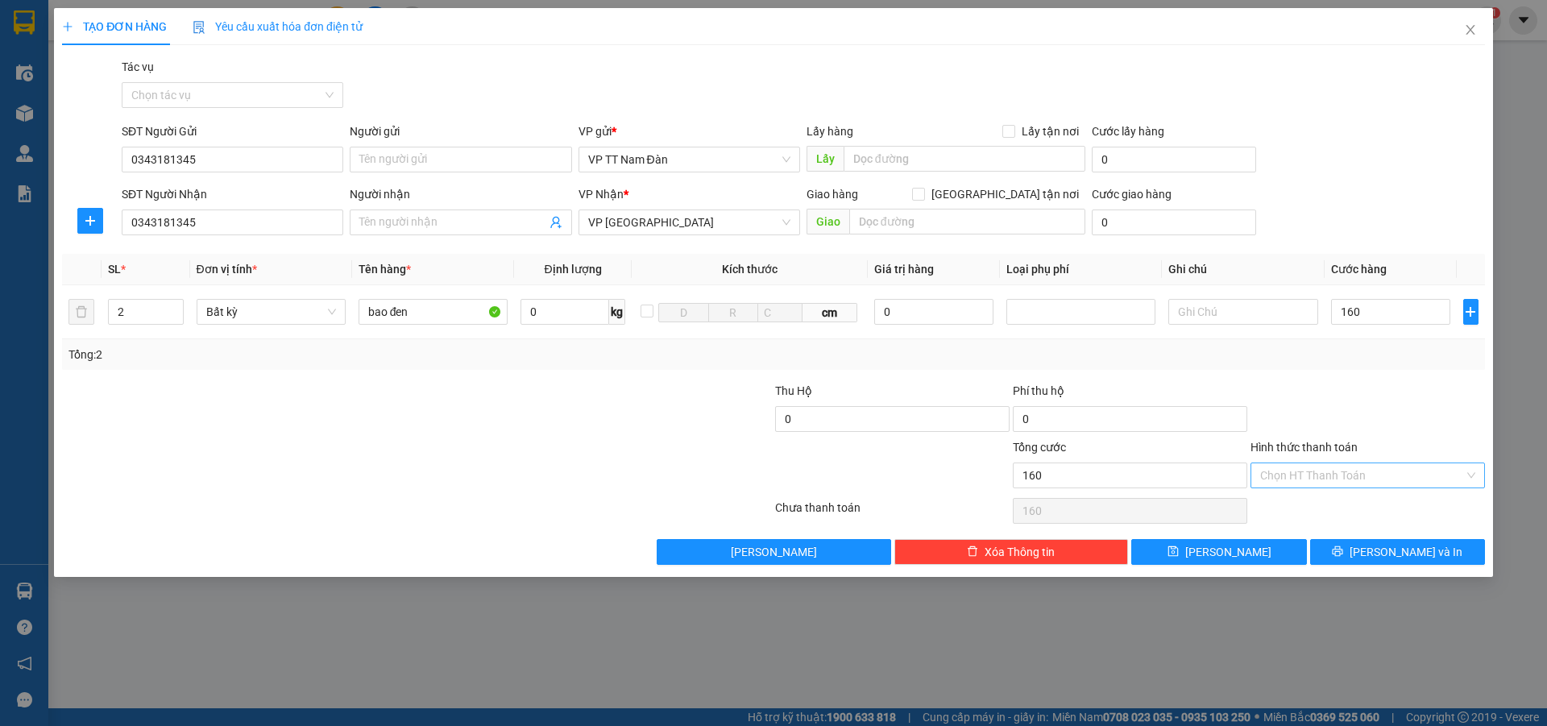
type input "160.000"
click at [1339, 476] on input "Hình thức thanh toán" at bounding box center [1362, 475] width 204 height 24
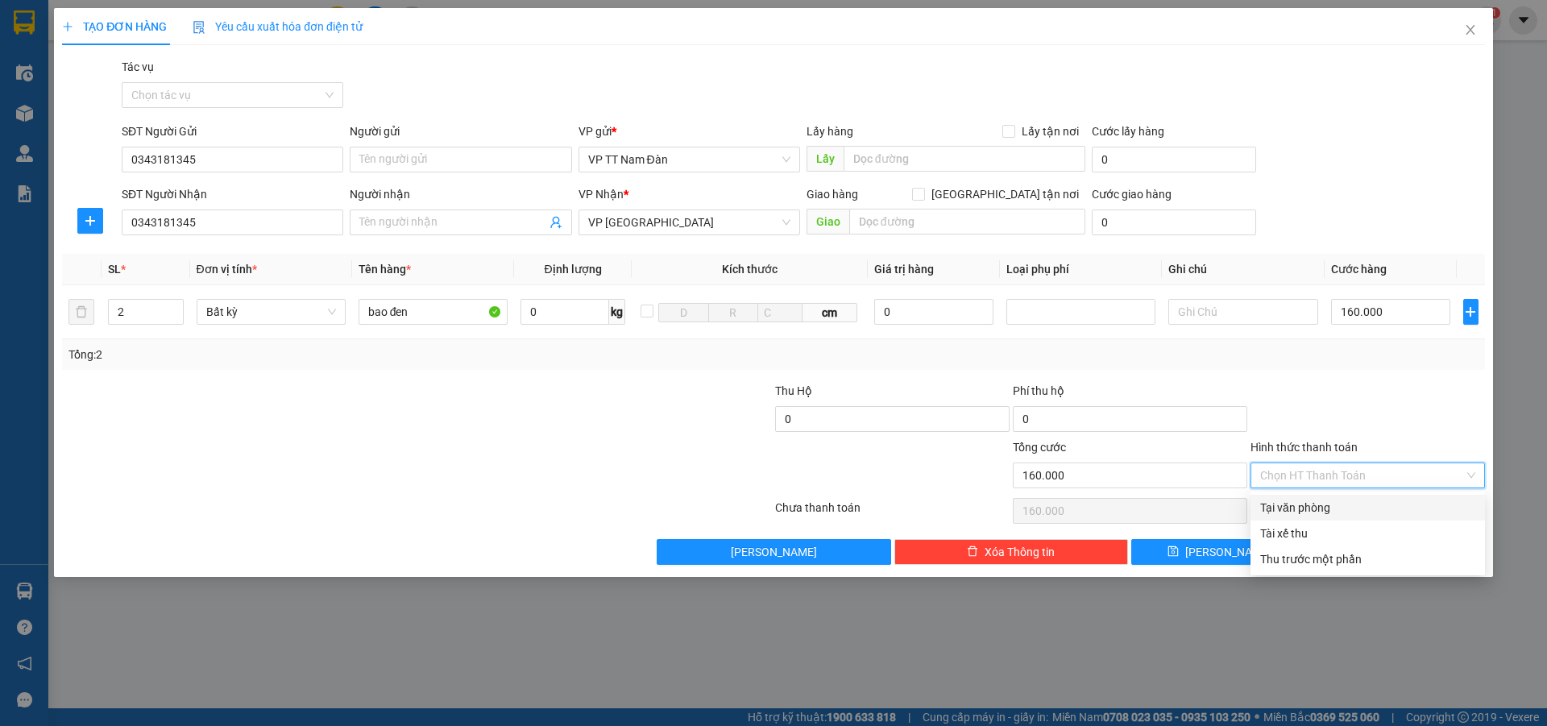
click at [1312, 510] on div "Tại văn phòng" at bounding box center [1367, 508] width 215 height 18
type input "0"
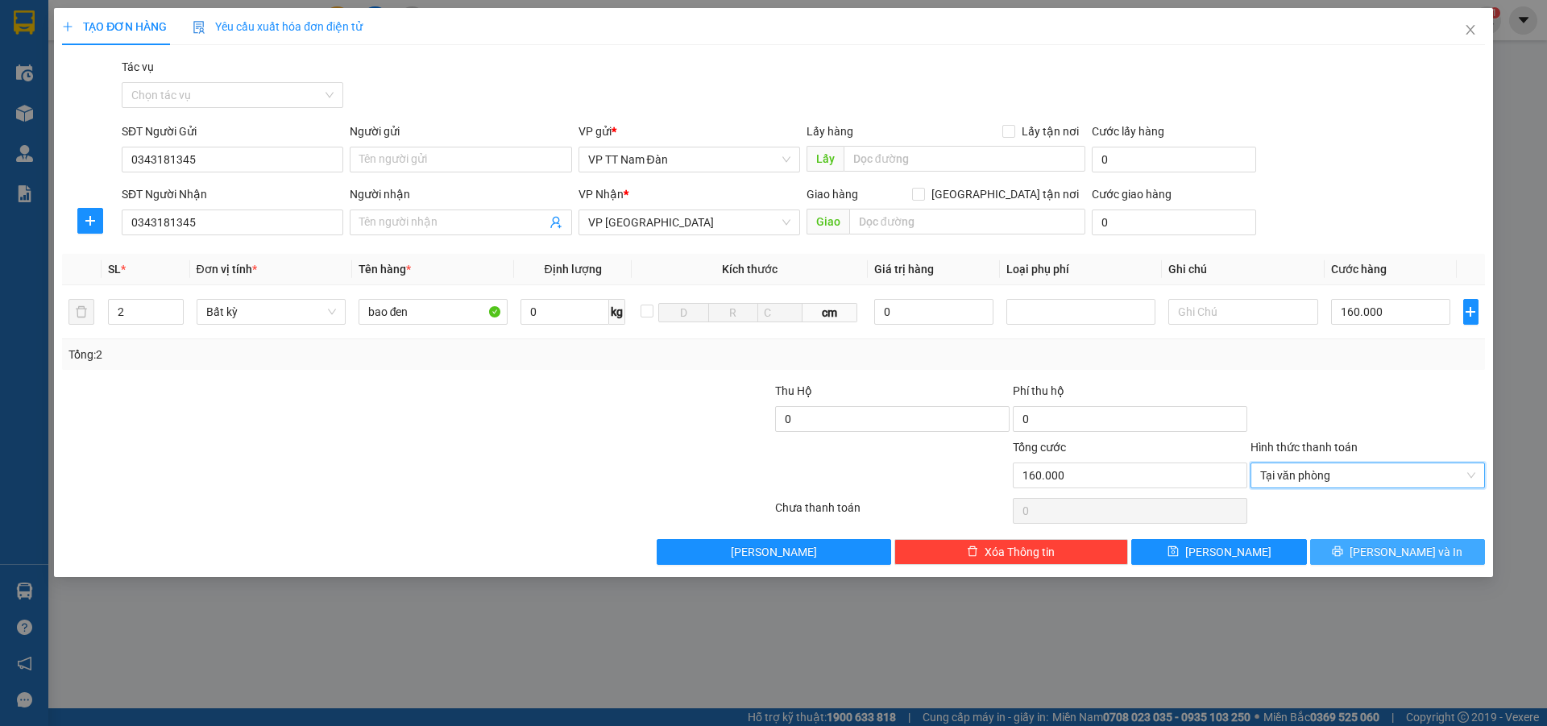
click at [1391, 549] on span "[PERSON_NAME] và In" at bounding box center [1405, 552] width 113 height 18
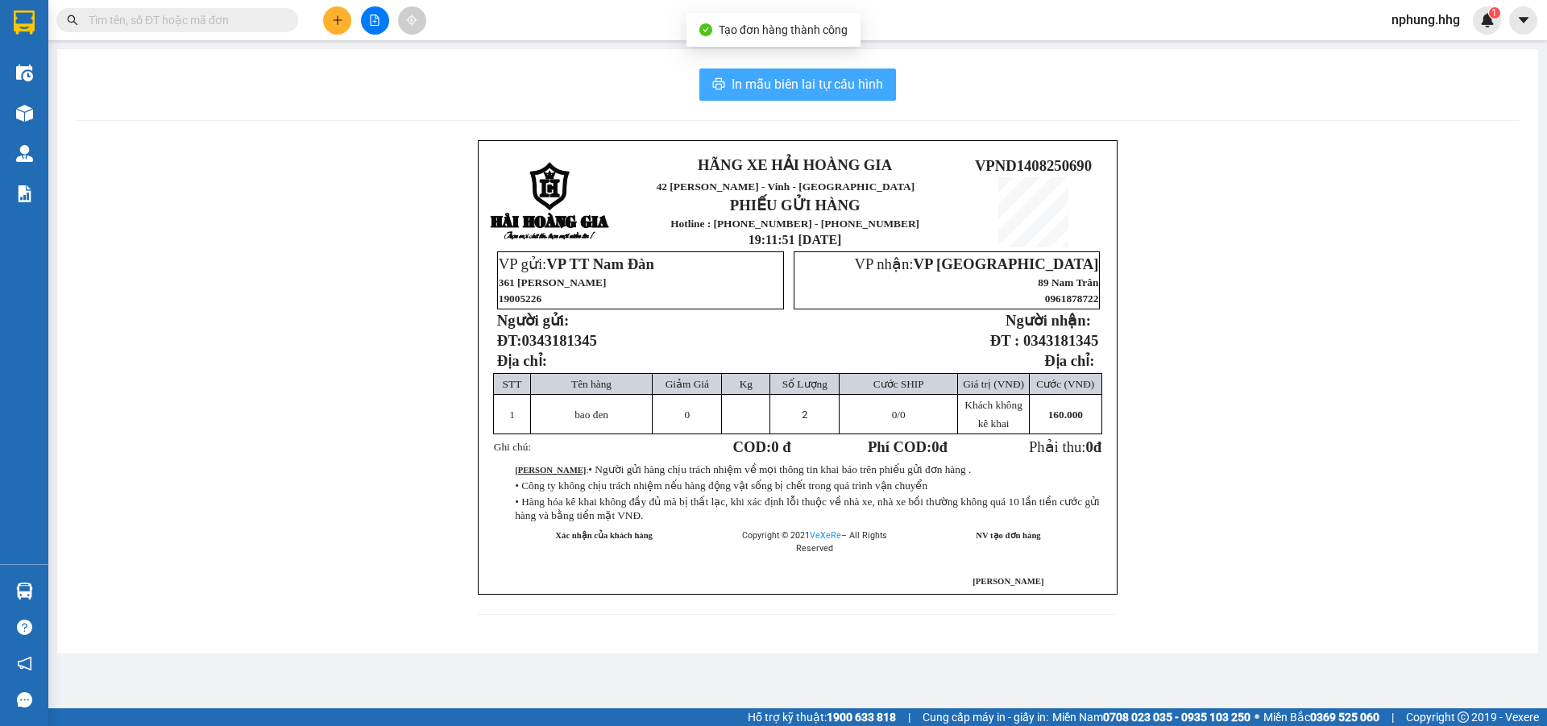
click at [793, 85] on span "In mẫu biên lai tự cấu hình" at bounding box center [806, 84] width 151 height 20
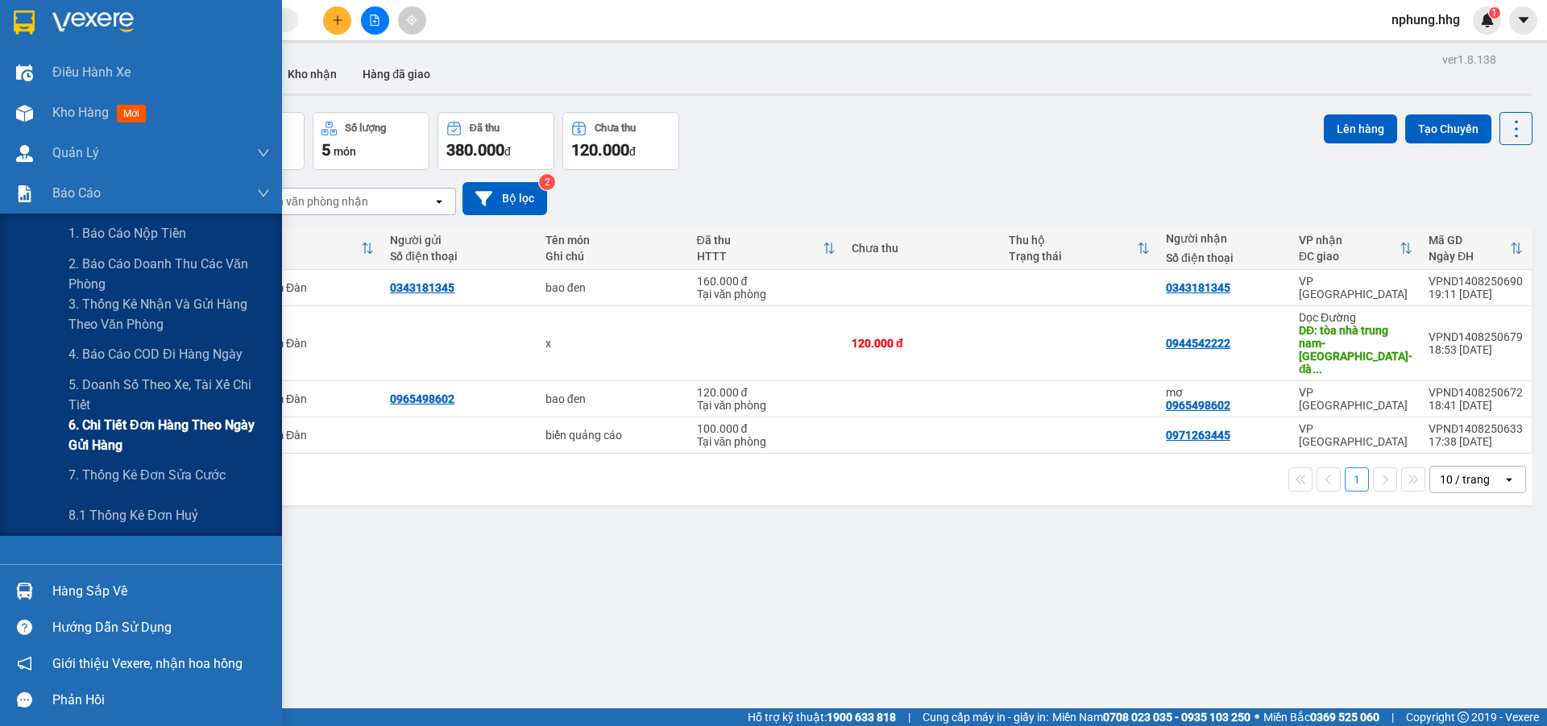
click at [156, 427] on span "6. Chi tiết đơn hàng theo ngày gửi hàng" at bounding box center [168, 435] width 201 height 40
